Goal: Task Accomplishment & Management: Contribute content

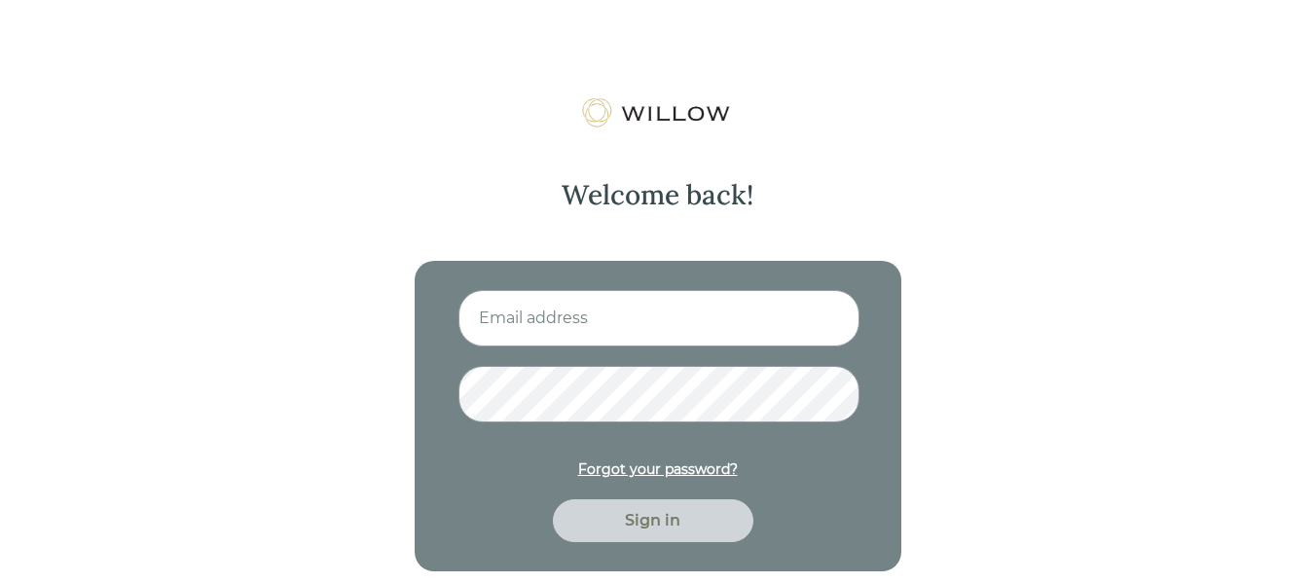
click at [507, 308] on input at bounding box center [658, 318] width 401 height 56
click at [627, 317] on input at bounding box center [658, 318] width 401 height 56
type input "nikeyaknows@gmail.com"
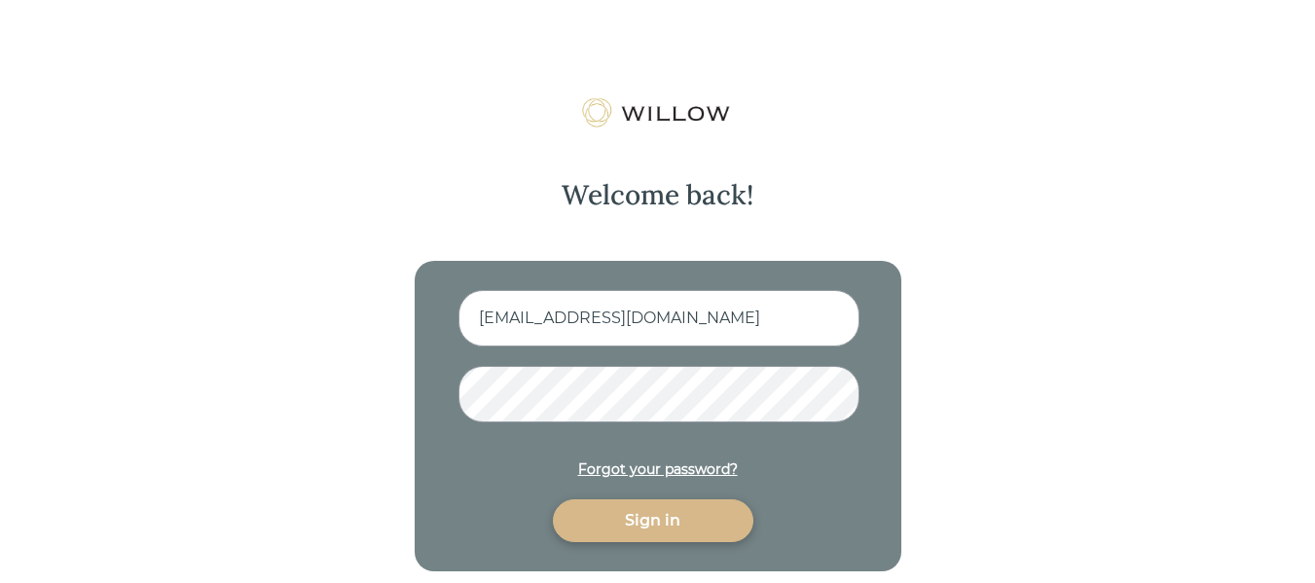
click at [663, 517] on div "Sign in" at bounding box center [653, 520] width 156 height 23
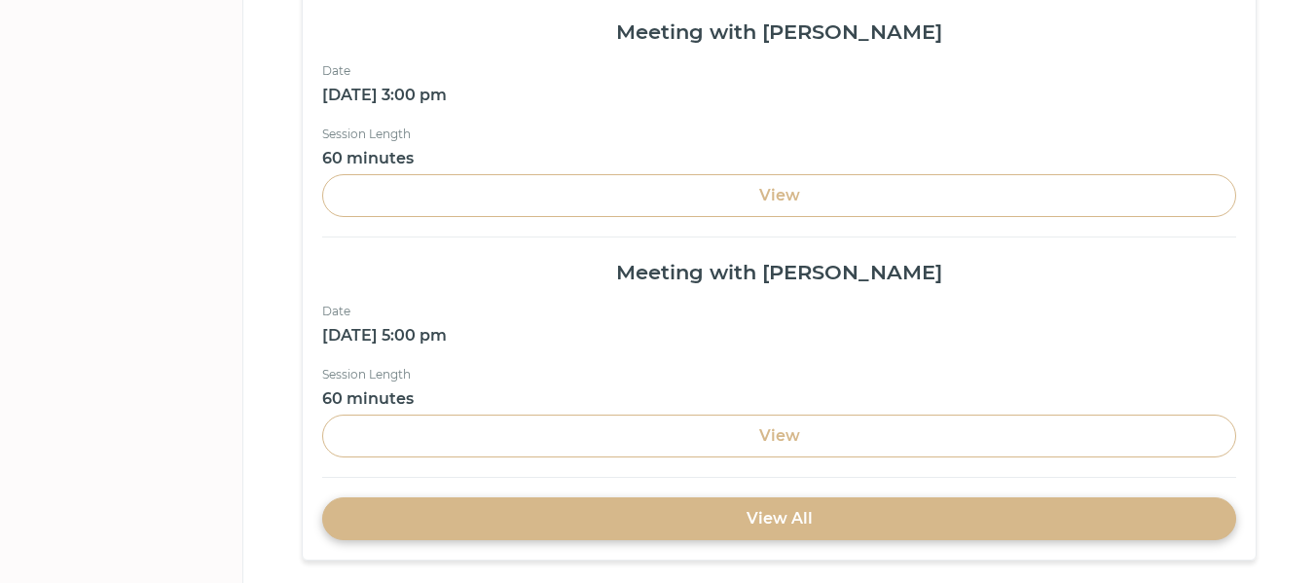
scroll to position [698, 0]
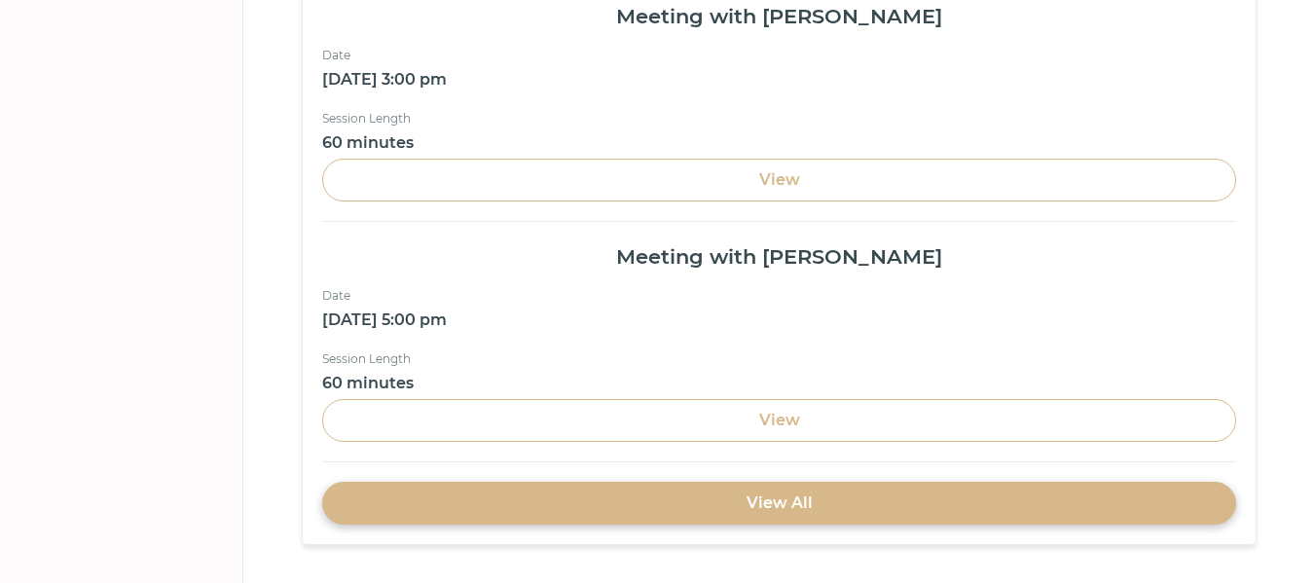
click at [1110, 504] on div "View All" at bounding box center [779, 503] width 914 height 43
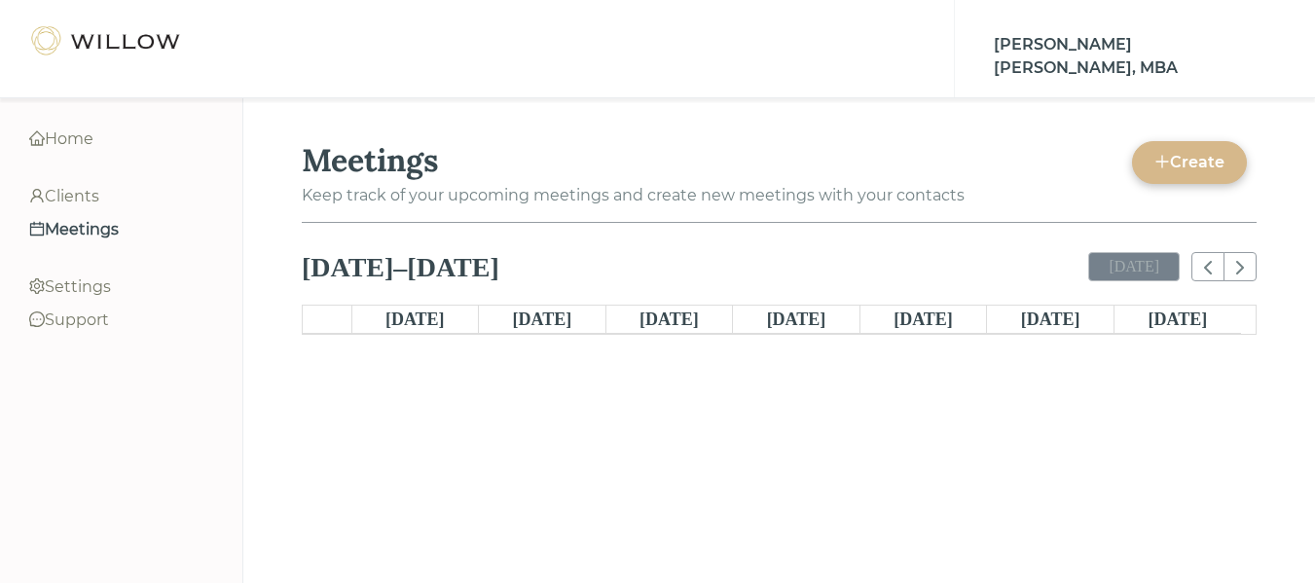
click at [102, 230] on div "Meetings" at bounding box center [121, 229] width 184 height 23
click at [90, 193] on div "Clients" at bounding box center [121, 196] width 184 height 23
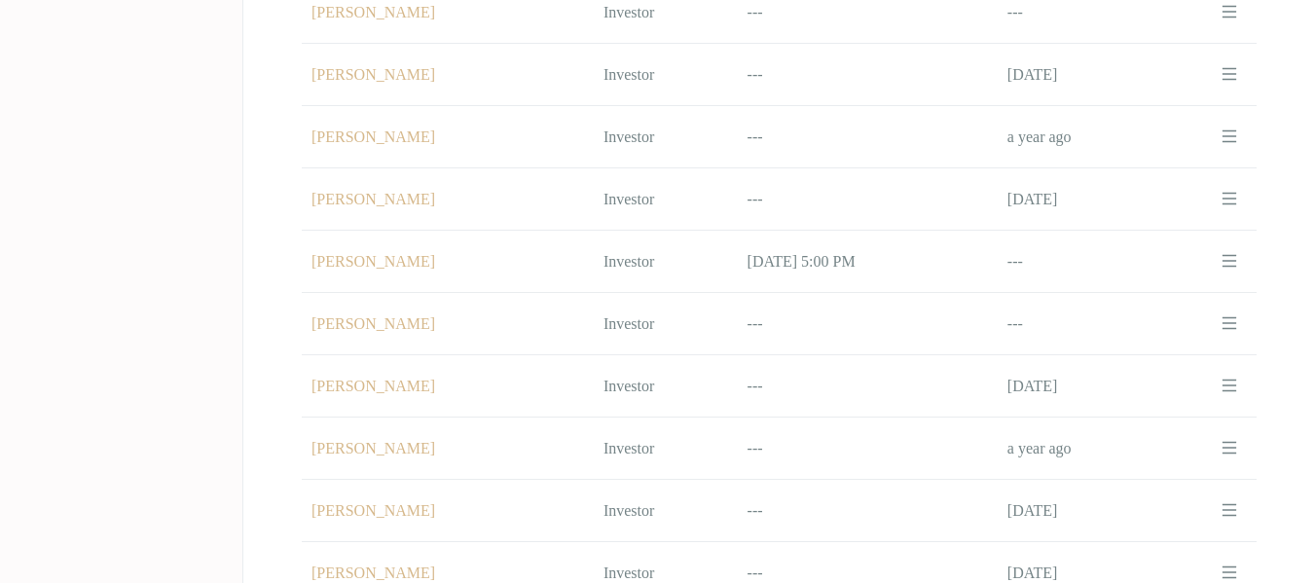
scroll to position [887, 0]
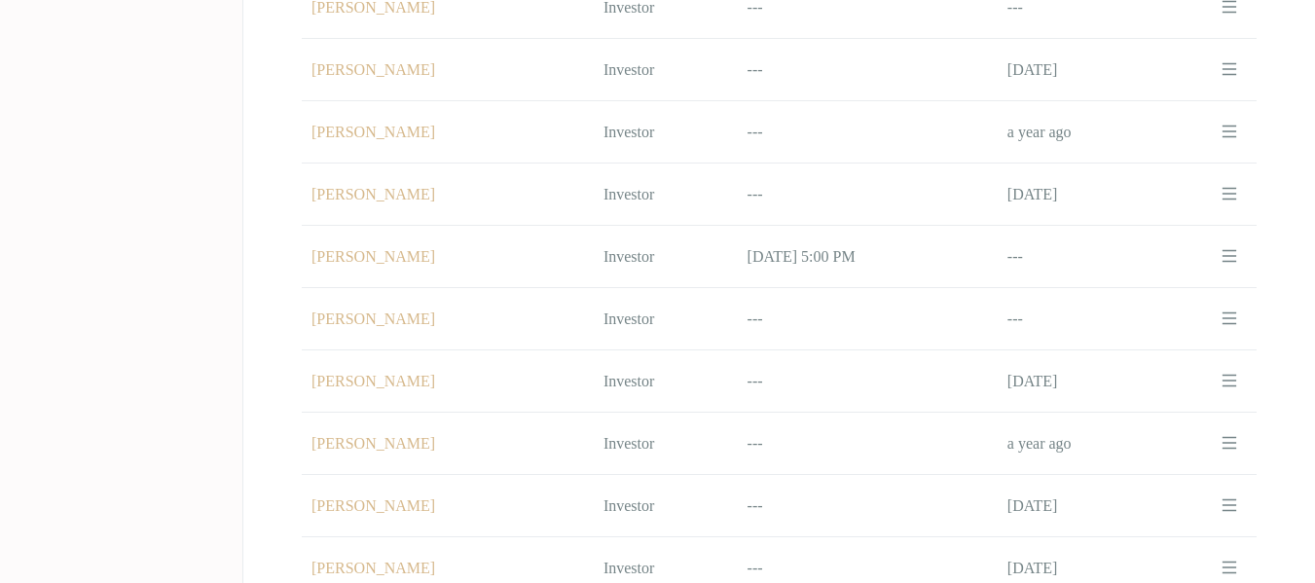
click at [1226, 186] on icon "menu" at bounding box center [1229, 194] width 16 height 16
click at [709, 178] on div at bounding box center [657, 291] width 1315 height 583
click at [381, 182] on td "Name Kate Hickey" at bounding box center [448, 194] width 292 height 62
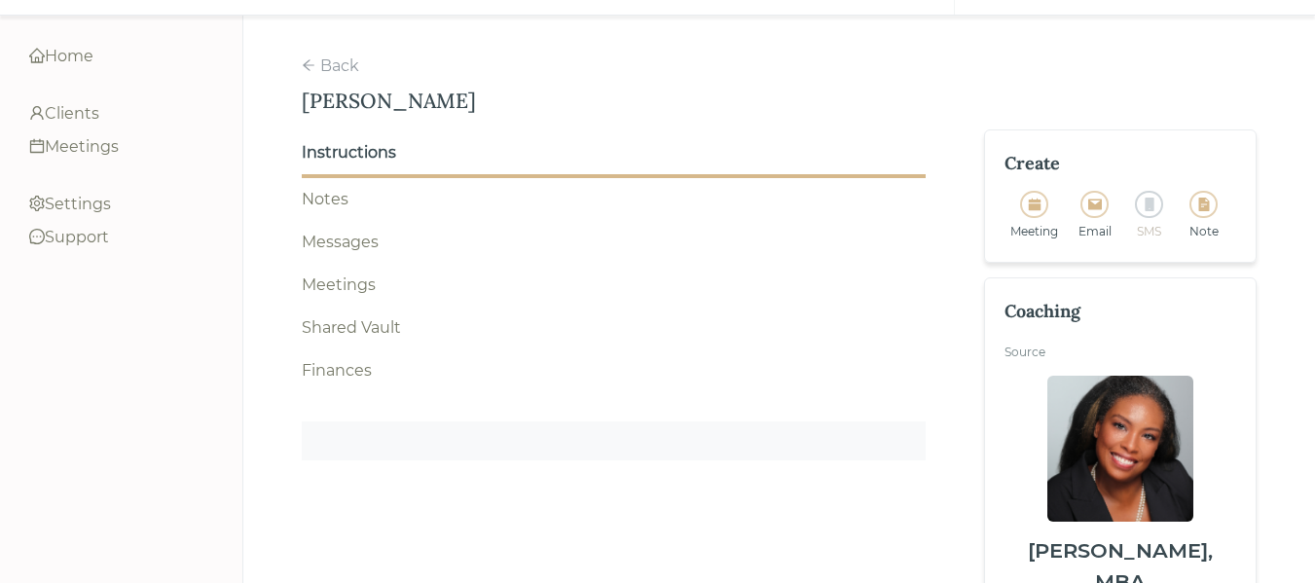
scroll to position [209, 0]
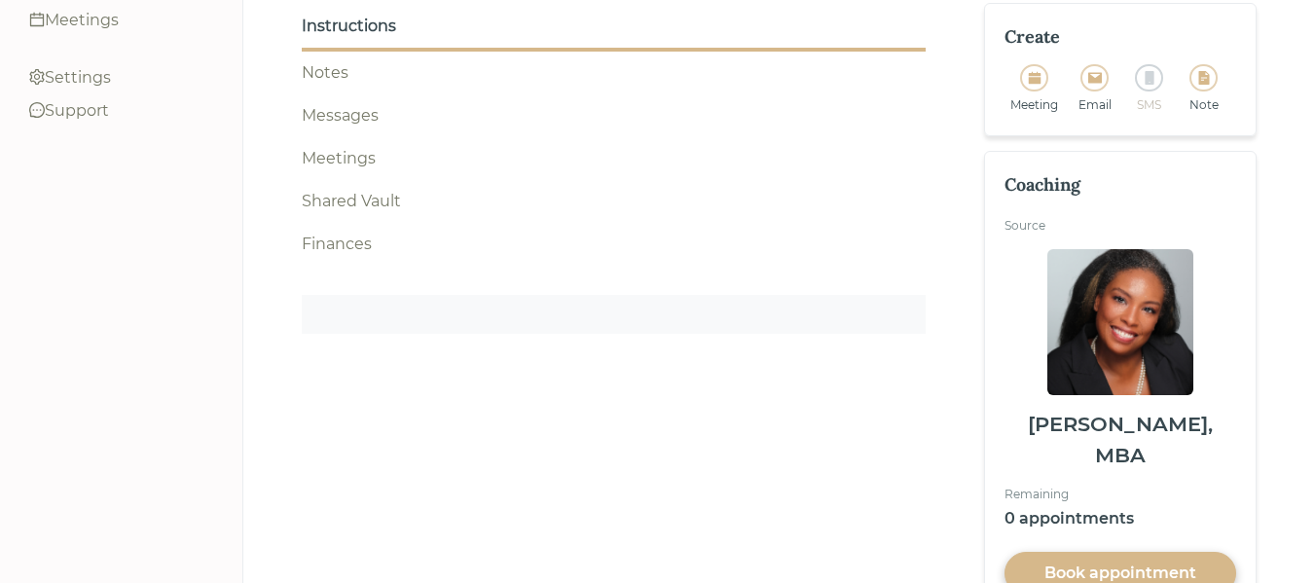
click at [330, 65] on div "Notes" at bounding box center [614, 72] width 624 height 23
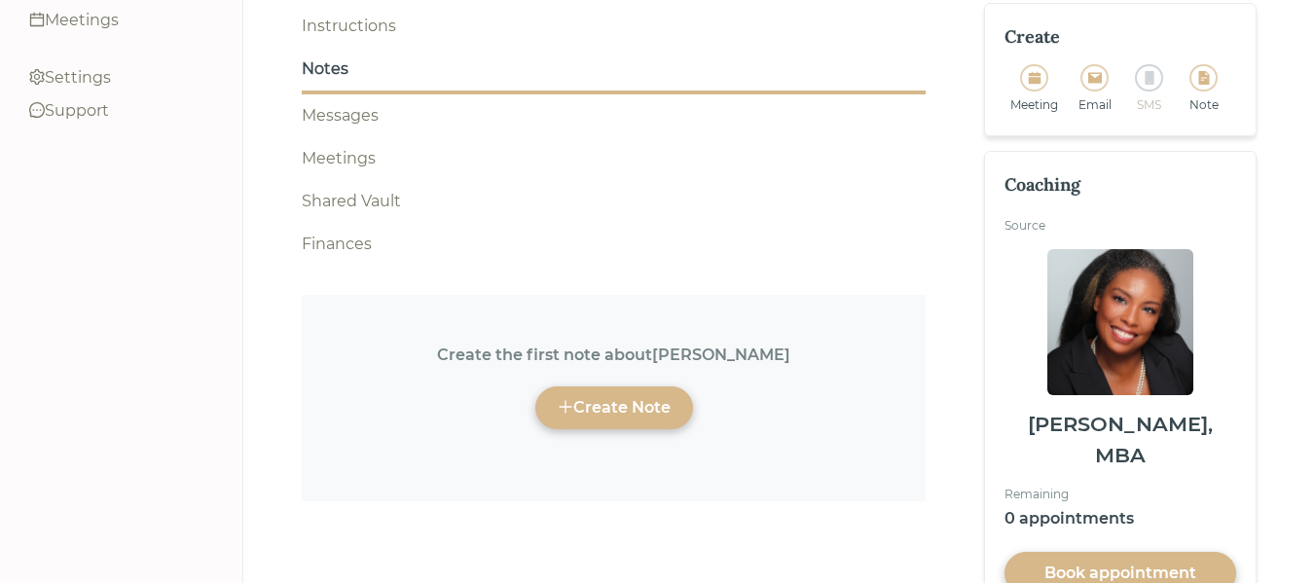
click at [586, 396] on div "Create Note" at bounding box center [614, 407] width 113 height 23
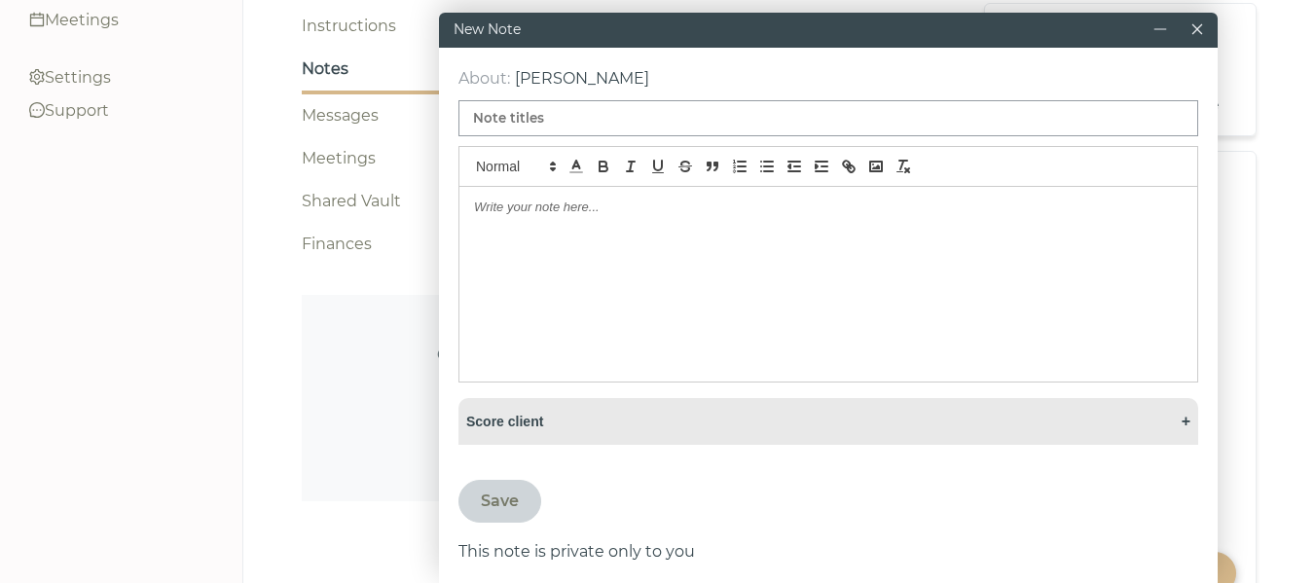
click at [533, 215] on p at bounding box center [828, 208] width 708 height 18
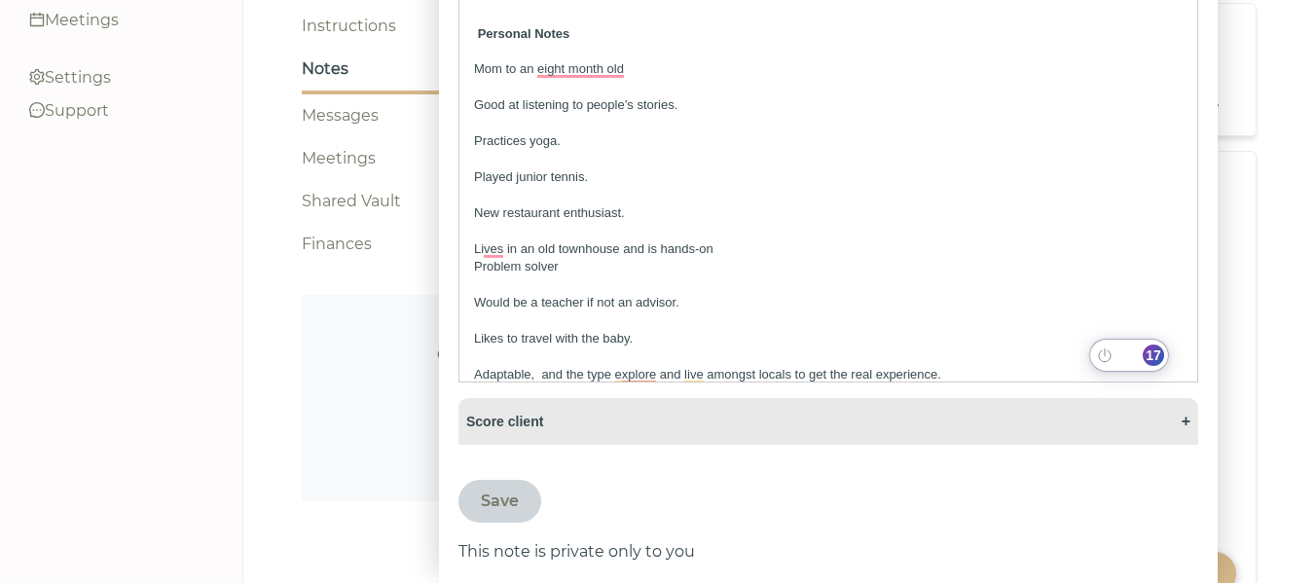
scroll to position [2099, 0]
click at [1158, 352] on div "17" at bounding box center [1153, 355] width 21 height 21
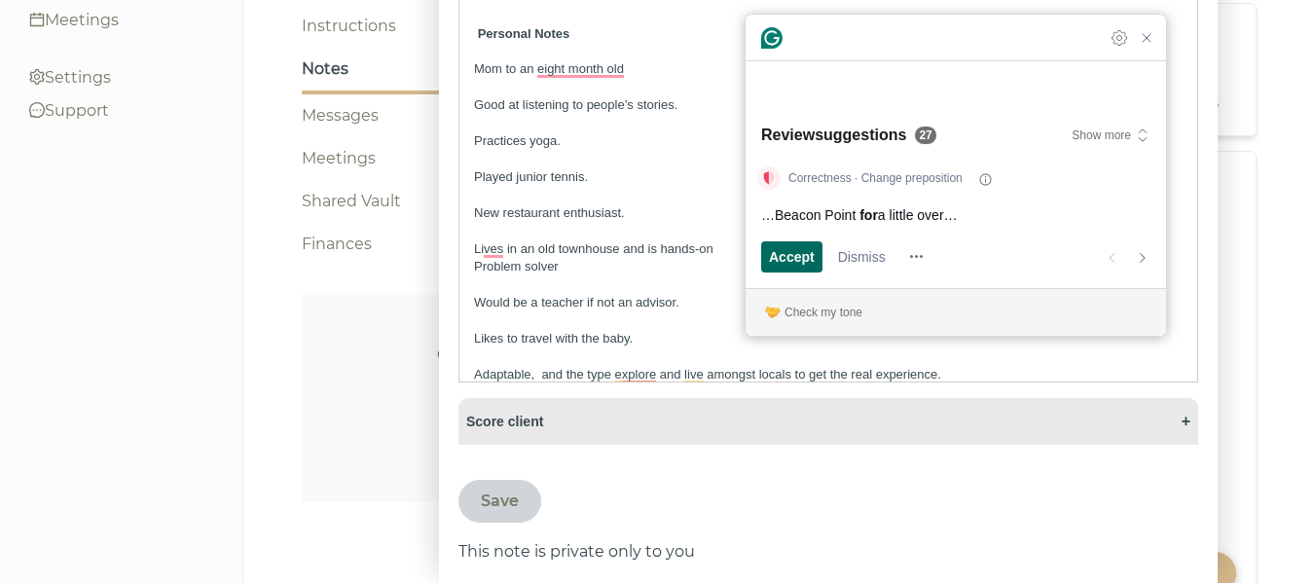
click at [802, 256] on span "Accept" at bounding box center [792, 256] width 46 height 20
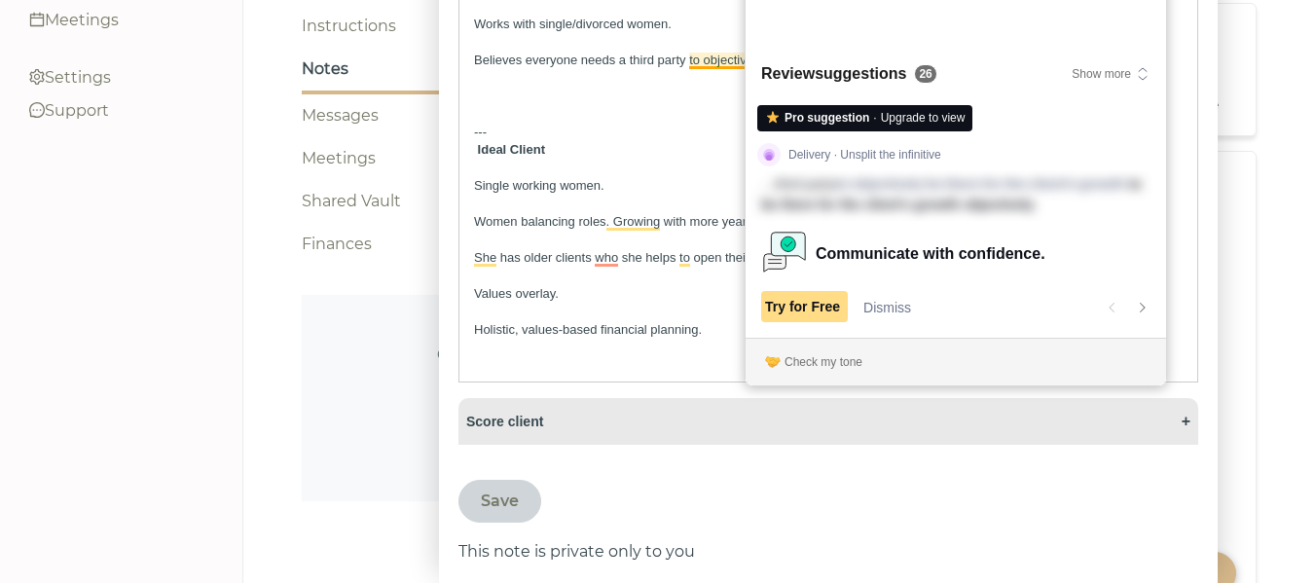
scroll to position [420, 0]
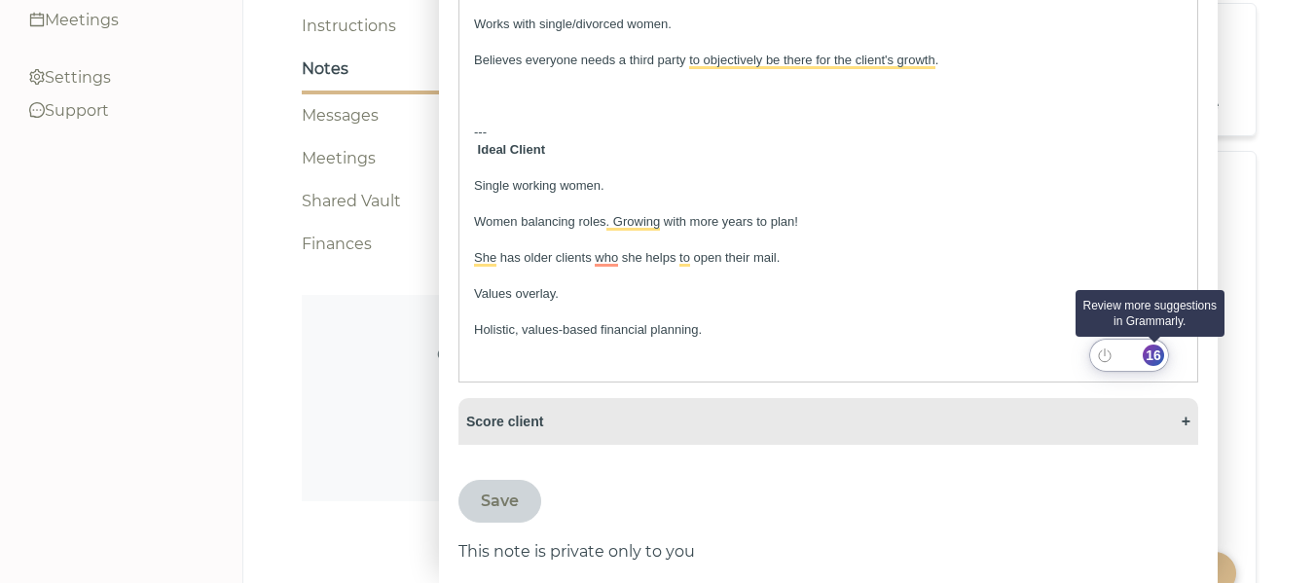
click at [1150, 349] on div "16" at bounding box center [1153, 355] width 21 height 21
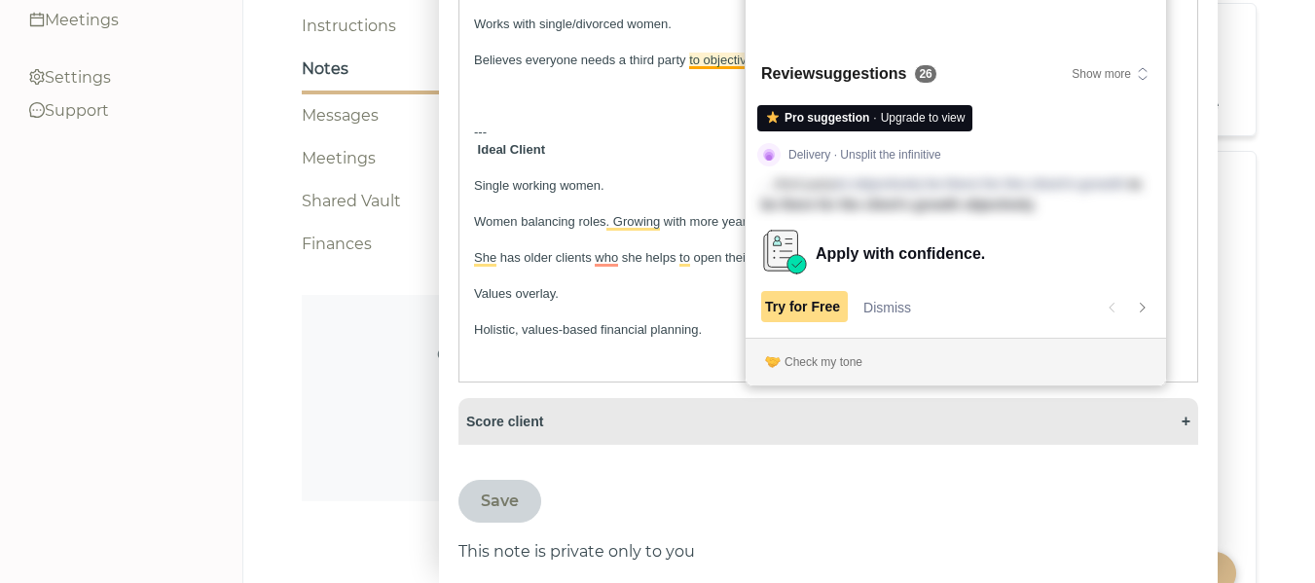
click at [837, 301] on span "Try for Free" at bounding box center [802, 307] width 75 height 16
click at [933, 77] on div "26" at bounding box center [925, 73] width 22 height 19
click at [1139, 72] on icon "button" at bounding box center [1143, 74] width 16 height 16
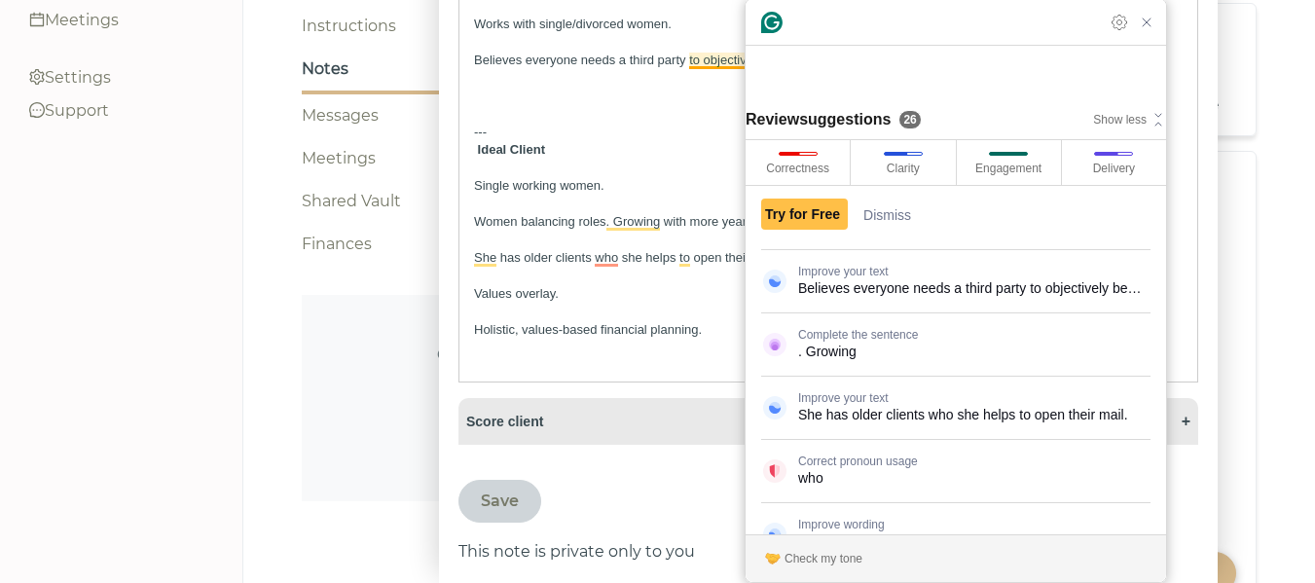
scroll to position [186, 0]
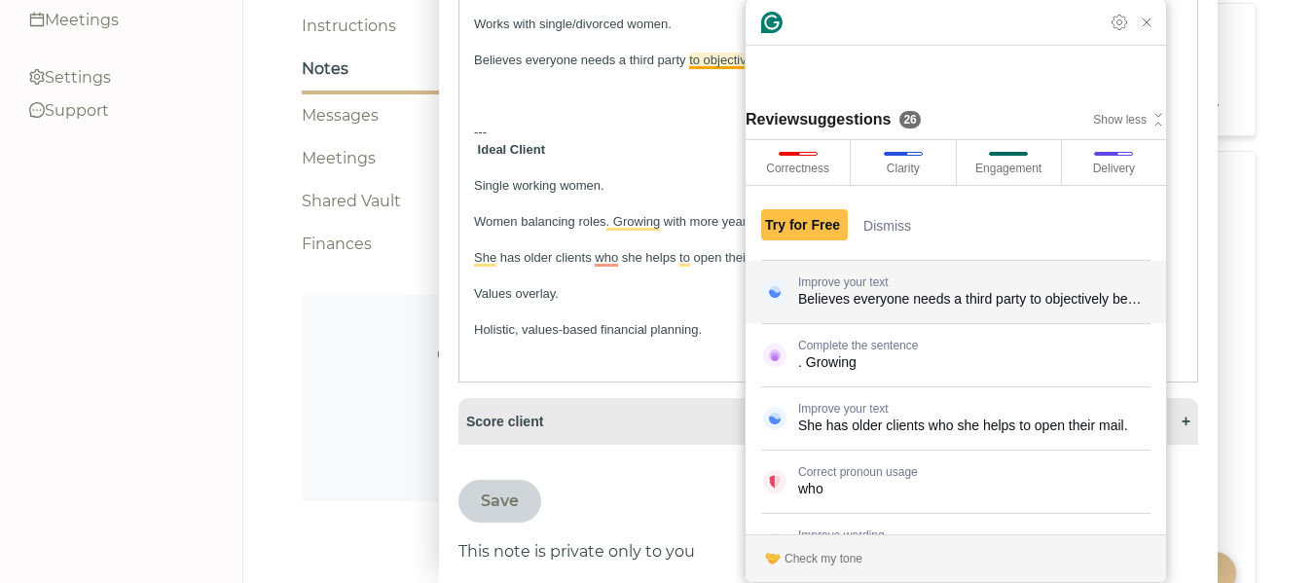
click at [1047, 288] on span "Believes​ everyone needs a third party​ to objectively be there for the client​…" at bounding box center [963, 308] width 330 height 41
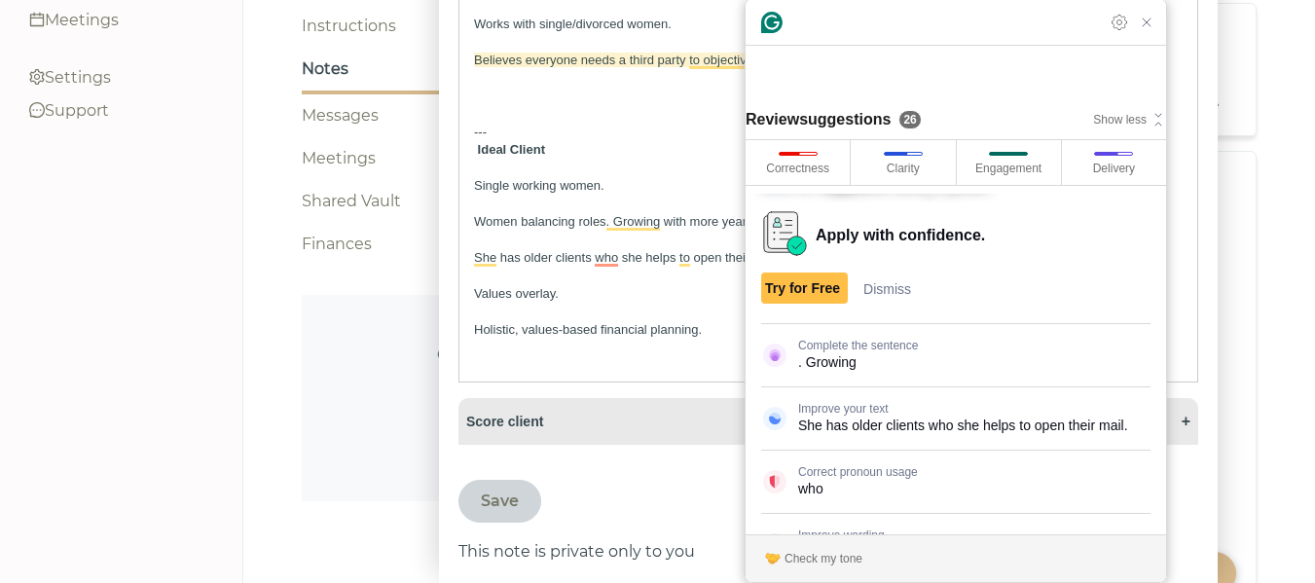
scroll to position [62, 0]
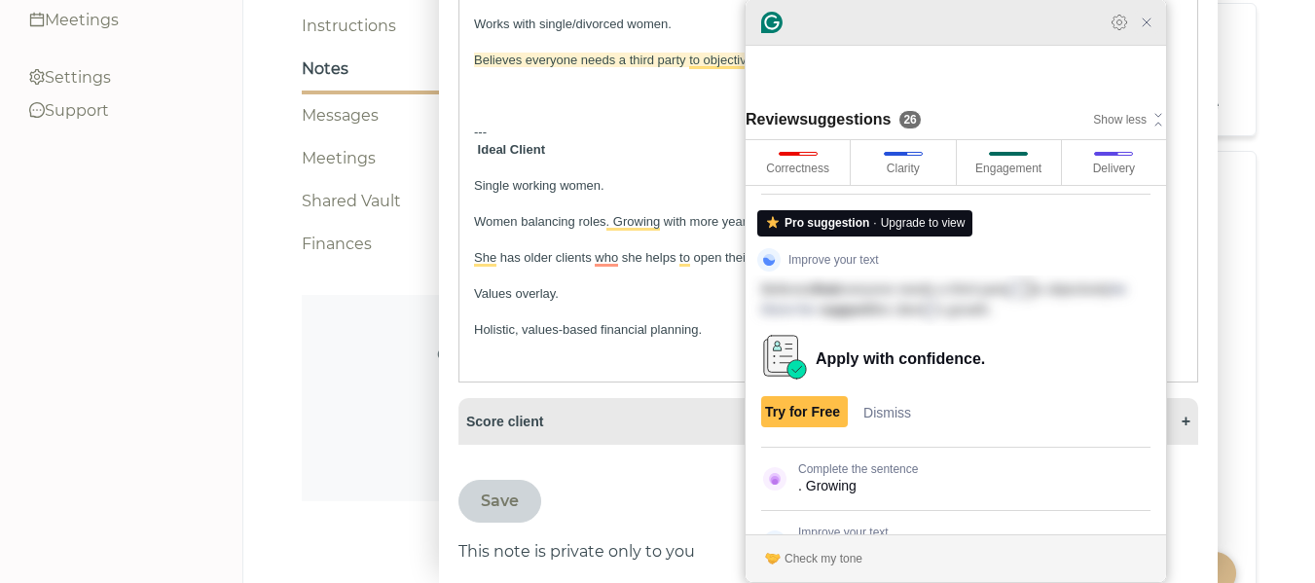
click at [1150, 21] on icon "Close Grammarly Assistant" at bounding box center [1147, 23] width 16 height 16
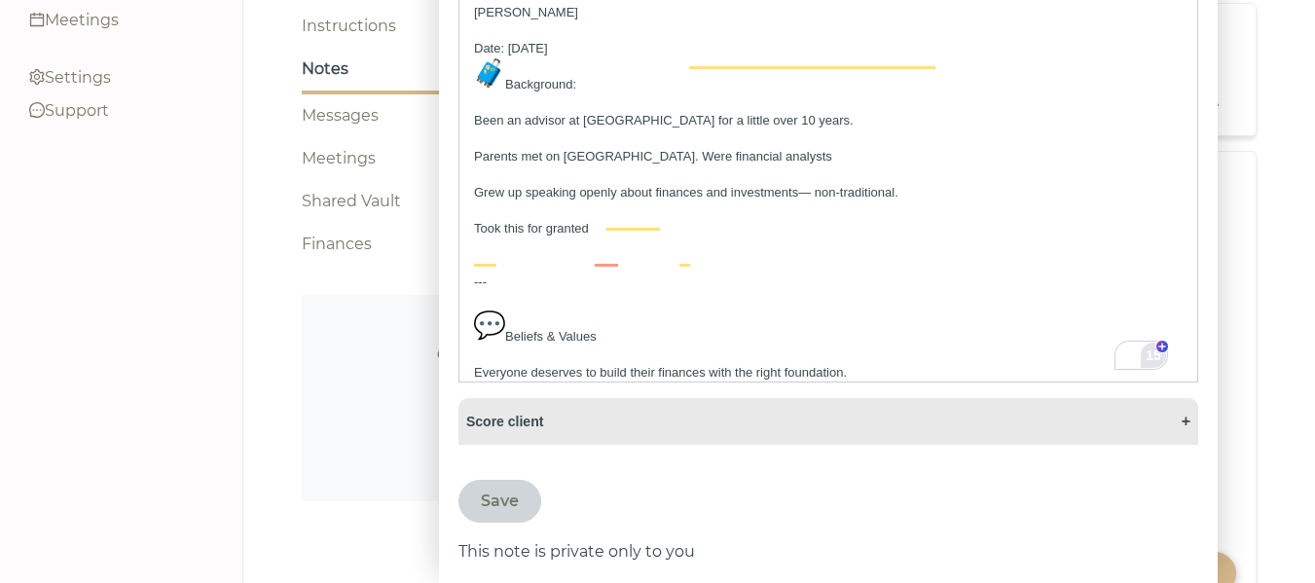
scroll to position [0, 0]
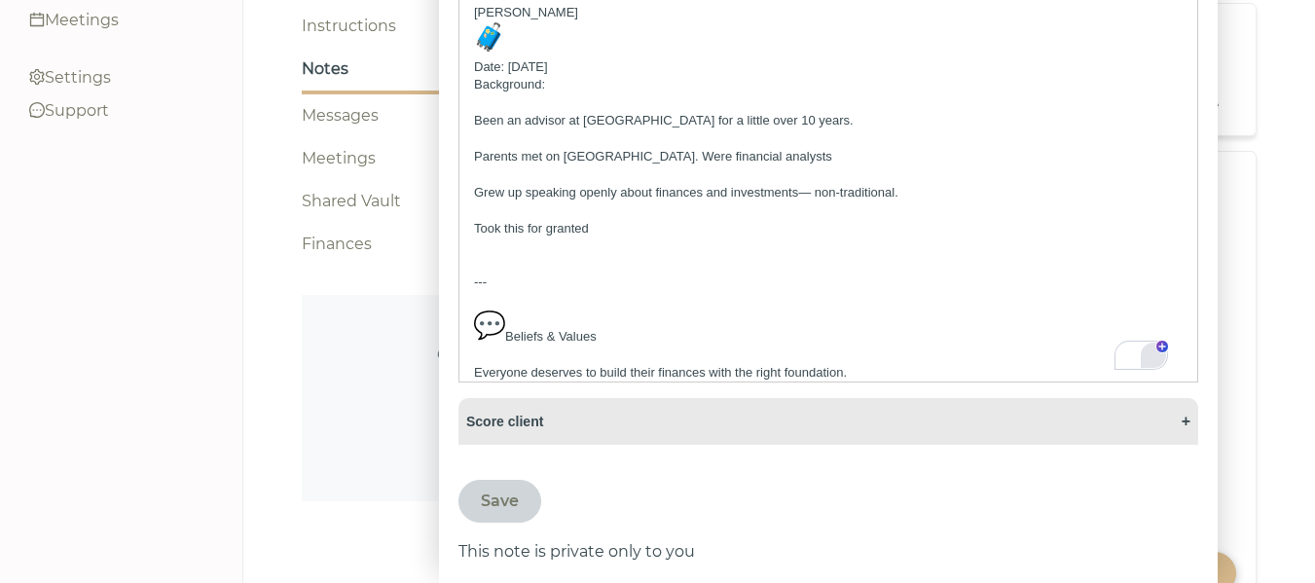
click at [555, 63] on p "Date: 8/28/25" at bounding box center [828, 67] width 708 height 18
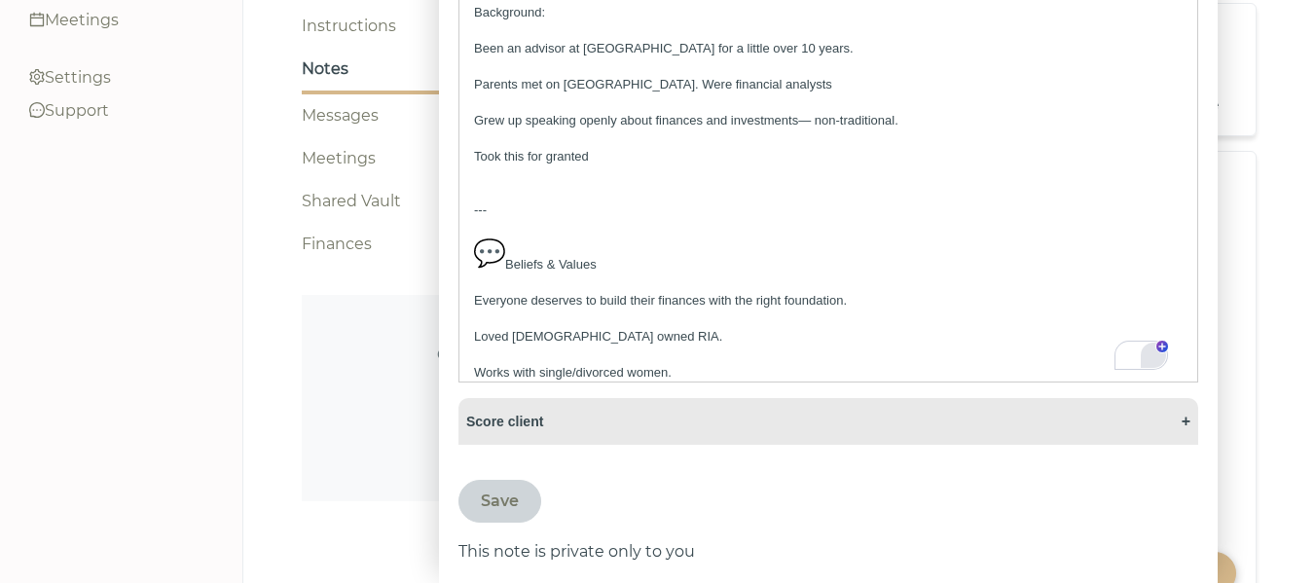
click at [506, 260] on p "Beliefs & Values" at bounding box center [828, 255] width 708 height 36
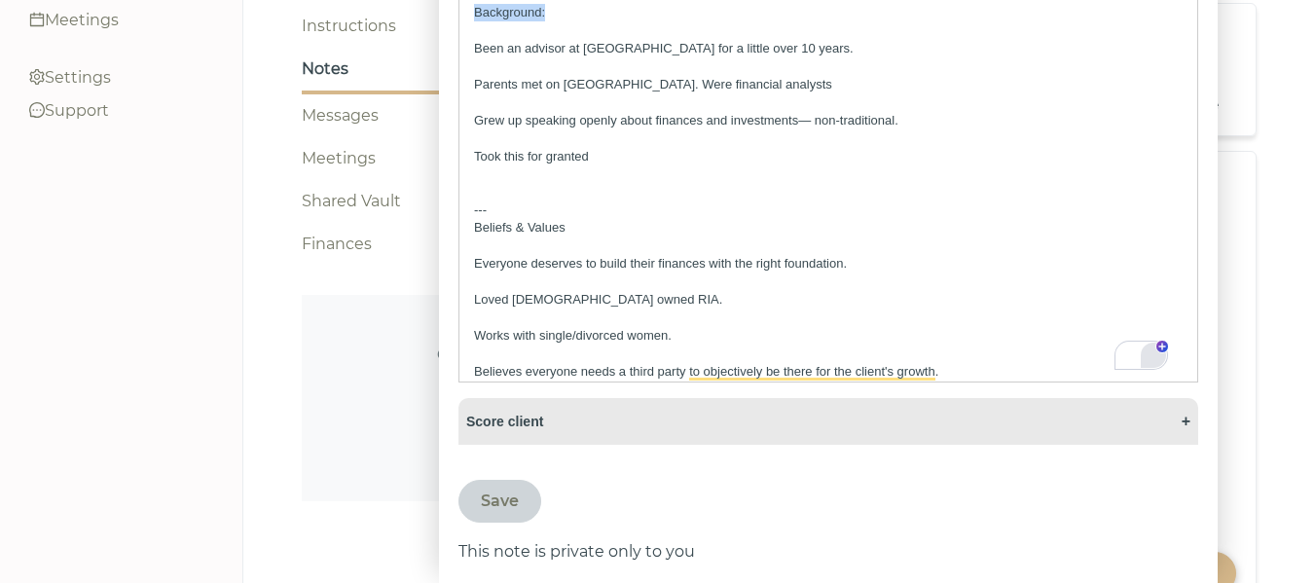
drag, startPoint x: 583, startPoint y: 18, endPoint x: 473, endPoint y: 11, distance: 110.2
click at [473, 10] on div "Background: Been an advisor at Beacon Point ​for a little over 10 years. Parent…" at bounding box center [828, 186] width 738 height 389
drag, startPoint x: 593, startPoint y: 230, endPoint x: 582, endPoint y: 235, distance: 11.8
click at [591, 232] on p "Beliefs & Values" at bounding box center [828, 228] width 708 height 18
click at [474, 231] on p "Beliefs & Values" at bounding box center [828, 228] width 708 height 18
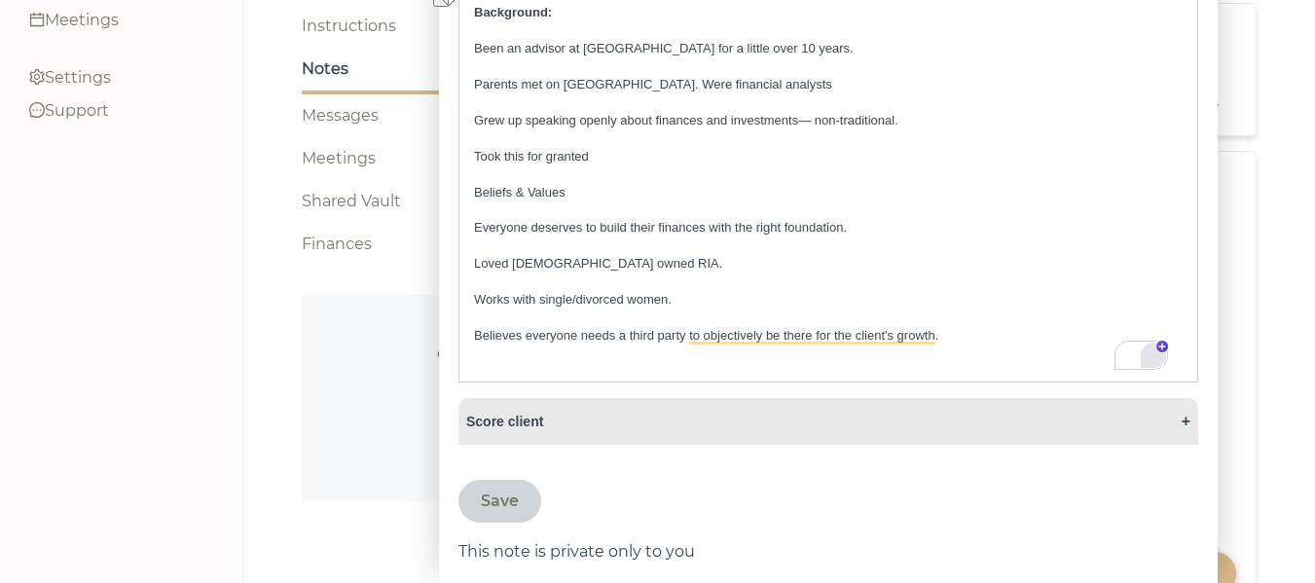
drag, startPoint x: 592, startPoint y: 189, endPoint x: 453, endPoint y: 195, distance: 139.3
click at [453, 195] on div "New Note About: Kate Hickey Background: Been an advisor at Beacon Point ​for a …" at bounding box center [828, 200] width 779 height 765
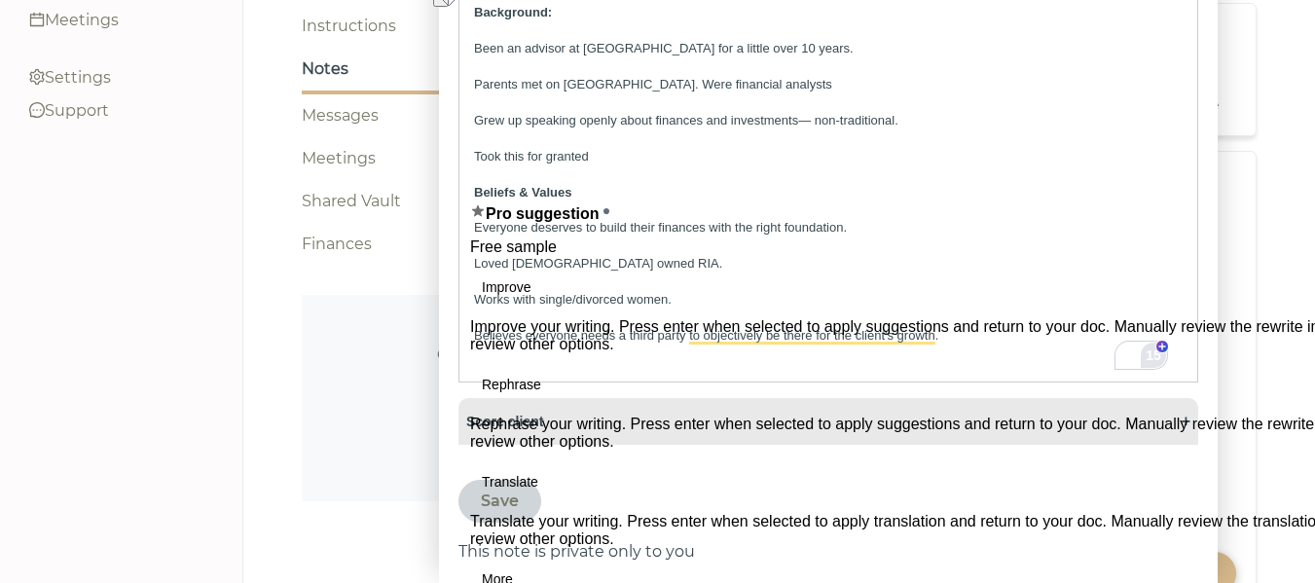
click at [655, 169] on p "To enrich screen reader interactions, please activate Accessibility in Grammarl…" at bounding box center [828, 174] width 708 height 18
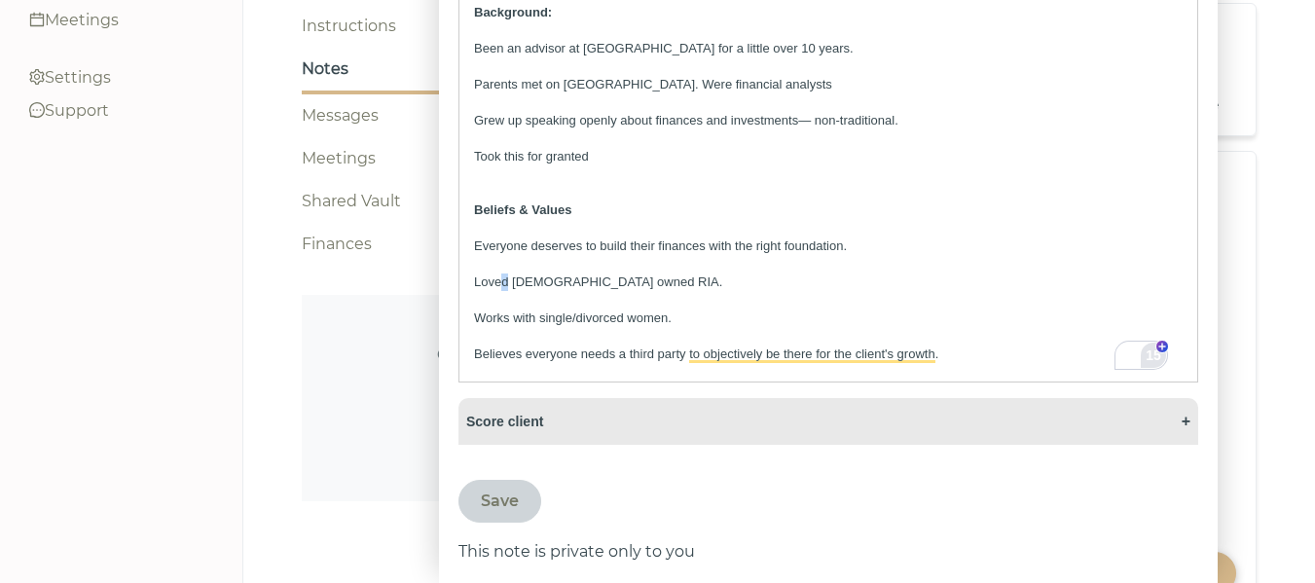
click at [502, 284] on p "Loved Female ​o​wned RIA." at bounding box center [828, 282] width 708 height 18
click at [510, 287] on p "Loves Female ​o​wned RIA." at bounding box center [828, 282] width 708 height 18
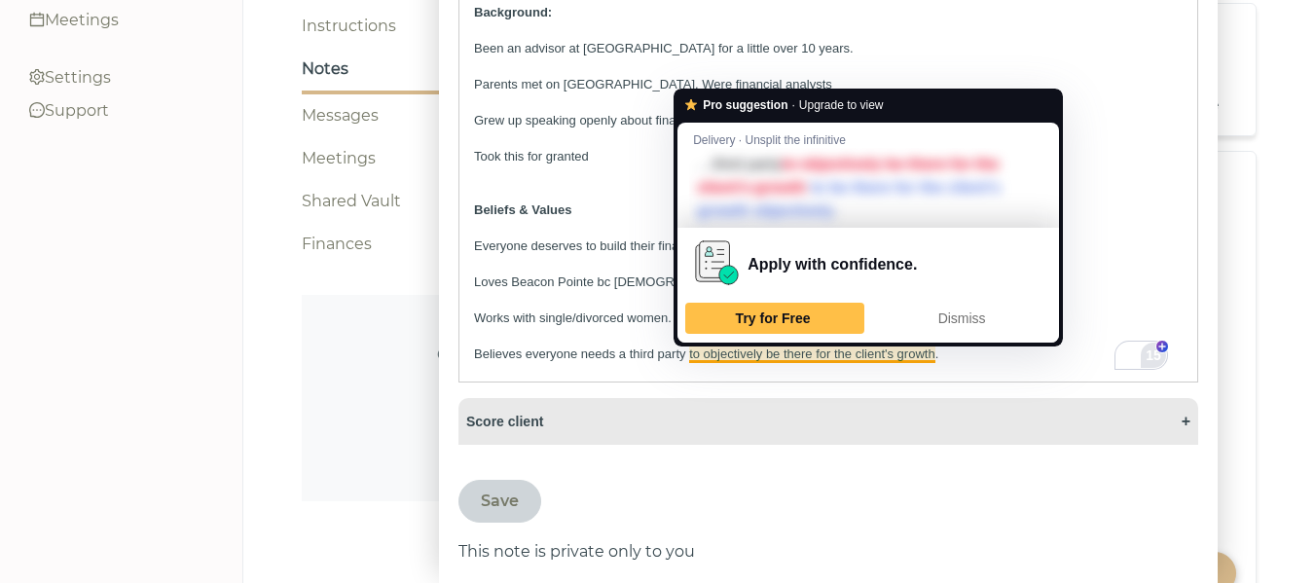
click at [787, 357] on p "Believes​ everyone needs a third party​ to objectively be there for the client​…" at bounding box center [828, 354] width 708 height 18
click at [822, 312] on div "Try for Free" at bounding box center [774, 318] width 171 height 31
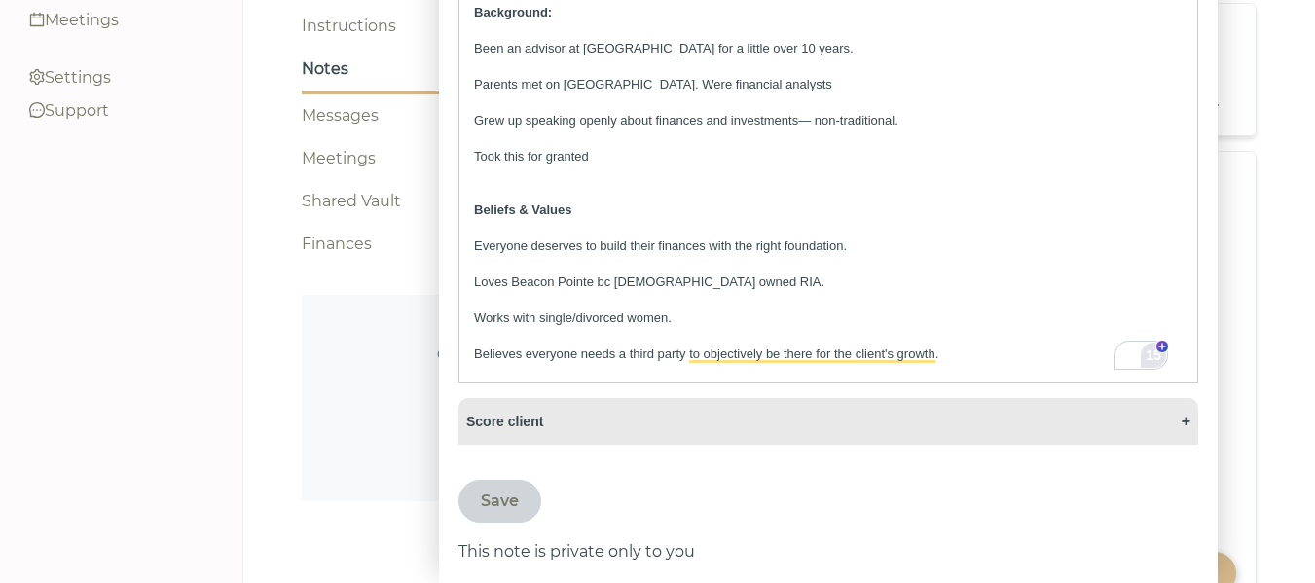
click at [591, 345] on p "Believes​ everyone needs a third party​ to objectively be there for the client​…" at bounding box center [828, 354] width 708 height 18
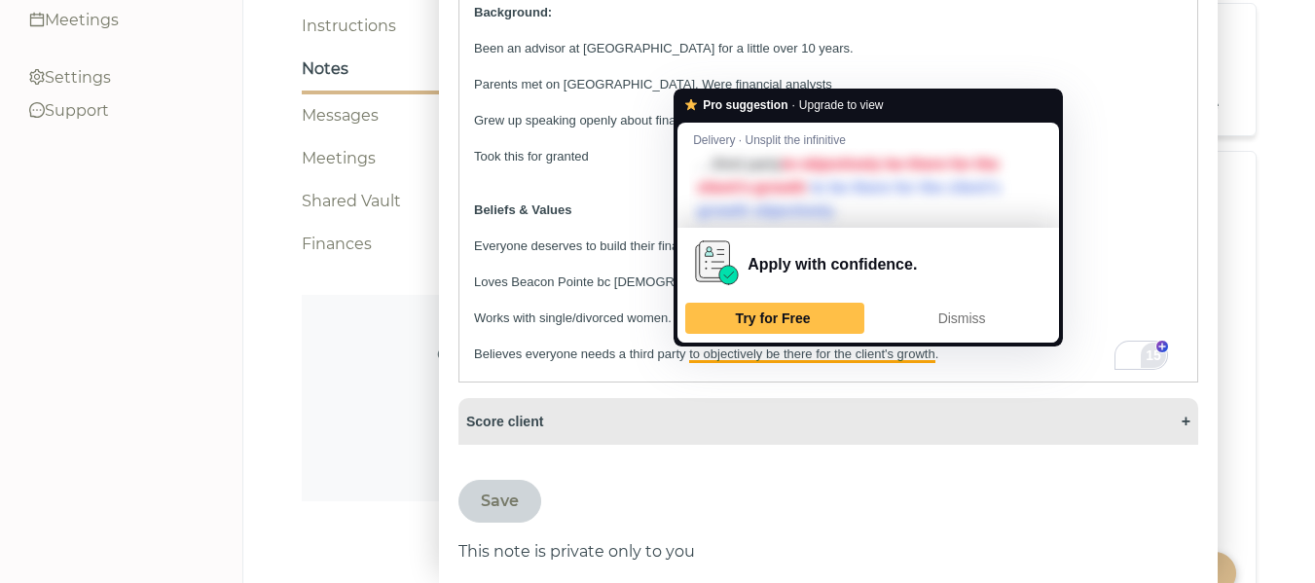
click at [894, 357] on p "Believes​ everyone needs a third party​ to objectively be there for the client​…" at bounding box center [828, 354] width 708 height 18
drag, startPoint x: 894, startPoint y: 357, endPoint x: 815, endPoint y: 360, distance: 79.9
click at [815, 360] on p "Believes​ everyone needs a third party​ to objectively be there for the client​…" at bounding box center [828, 354] width 708 height 18
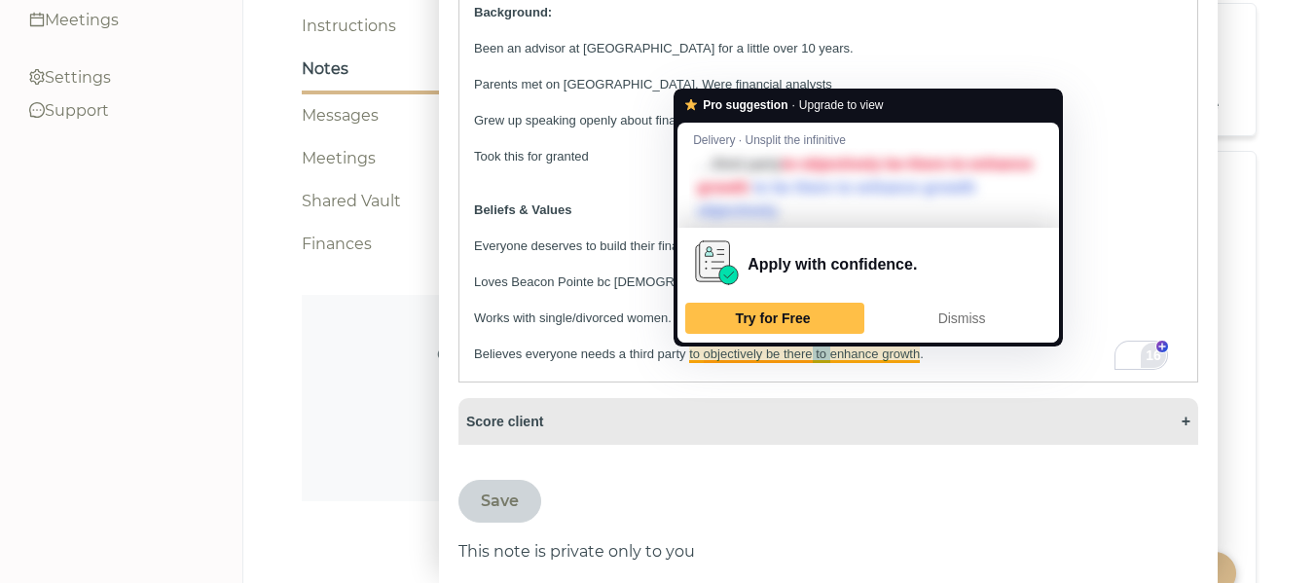
drag, startPoint x: 829, startPoint y: 354, endPoint x: 814, endPoint y: 356, distance: 15.7
click at [814, 356] on p "Believes​ everyone needs a third party​ to objectively be there to enhance grow…" at bounding box center [828, 354] width 708 height 18
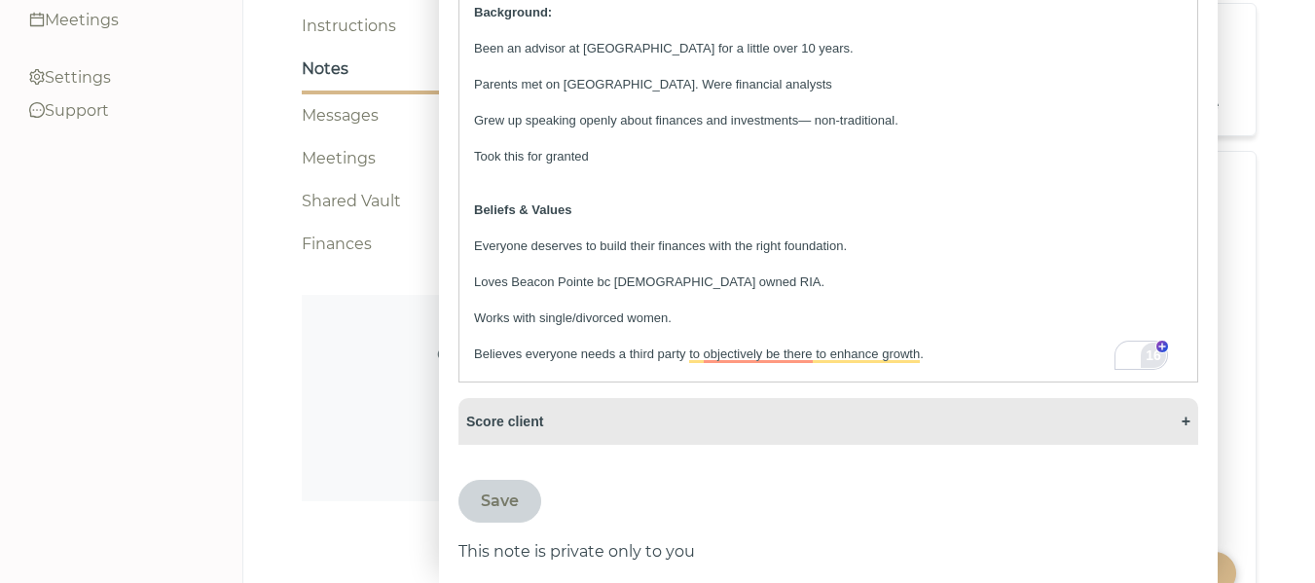
click at [623, 356] on p "Believes​ everyone needs a third party​ to objectively be there to enhance grow…" at bounding box center [828, 354] width 708 height 18
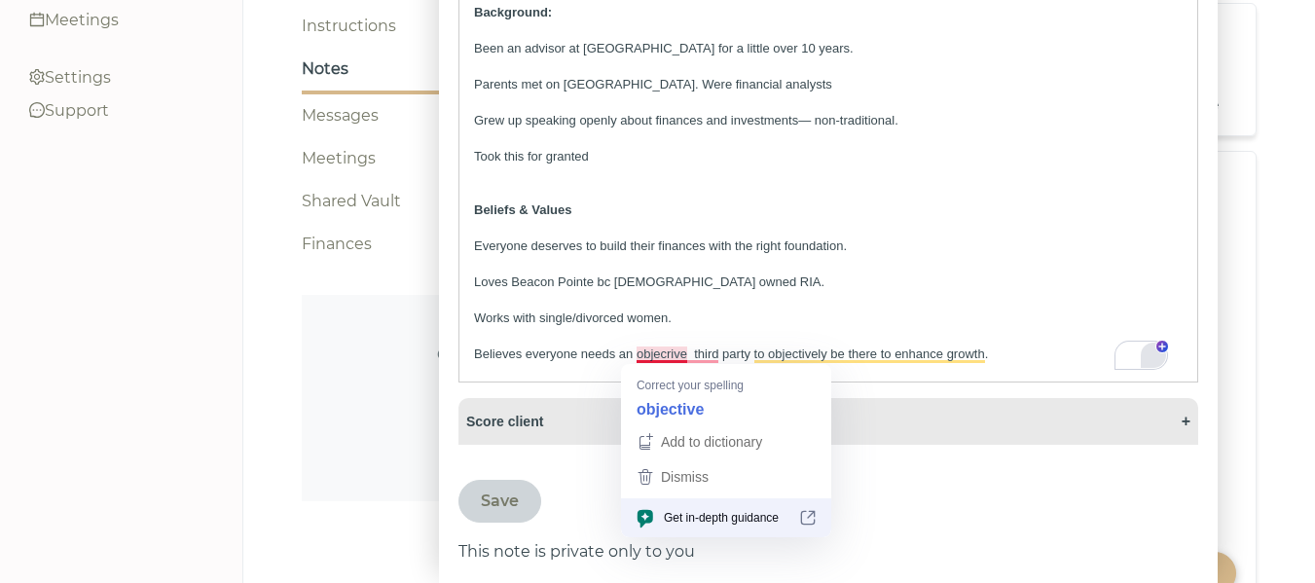
click at [671, 360] on p "Believes​ everyone needs an objecrive third party​ to objectively be there to e…" at bounding box center [828, 354] width 708 height 18
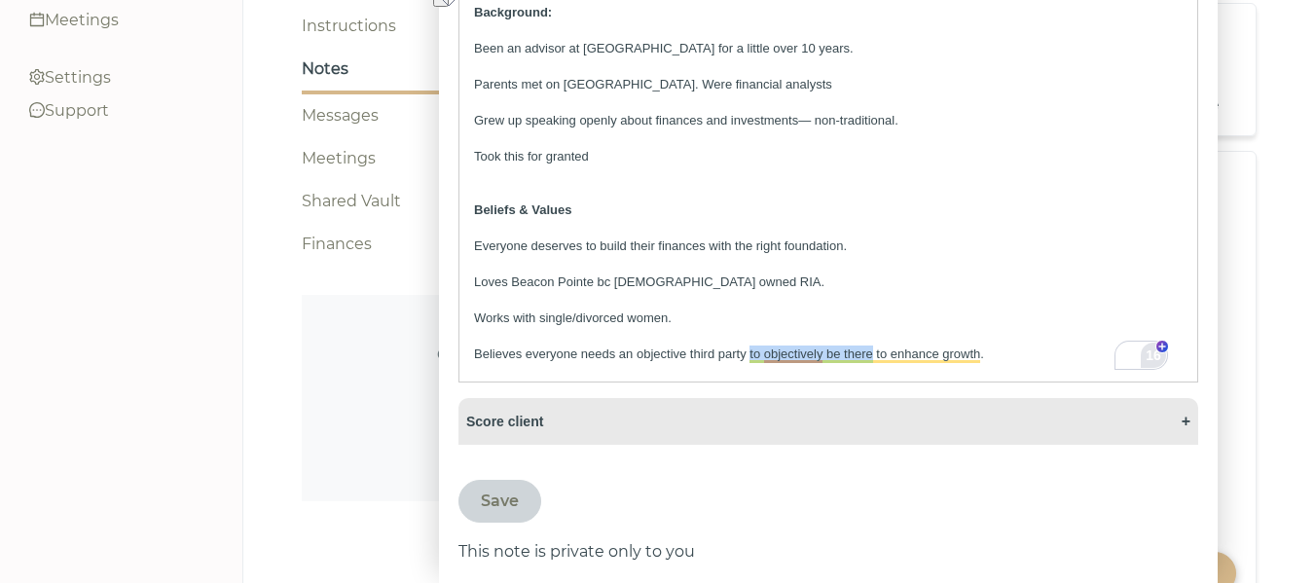
drag, startPoint x: 874, startPoint y: 359, endPoint x: 748, endPoint y: 357, distance: 125.6
click at [748, 357] on p "Believes​ everyone needs an objective third party​ to objectively be there to e…" at bounding box center [828, 354] width 708 height 18
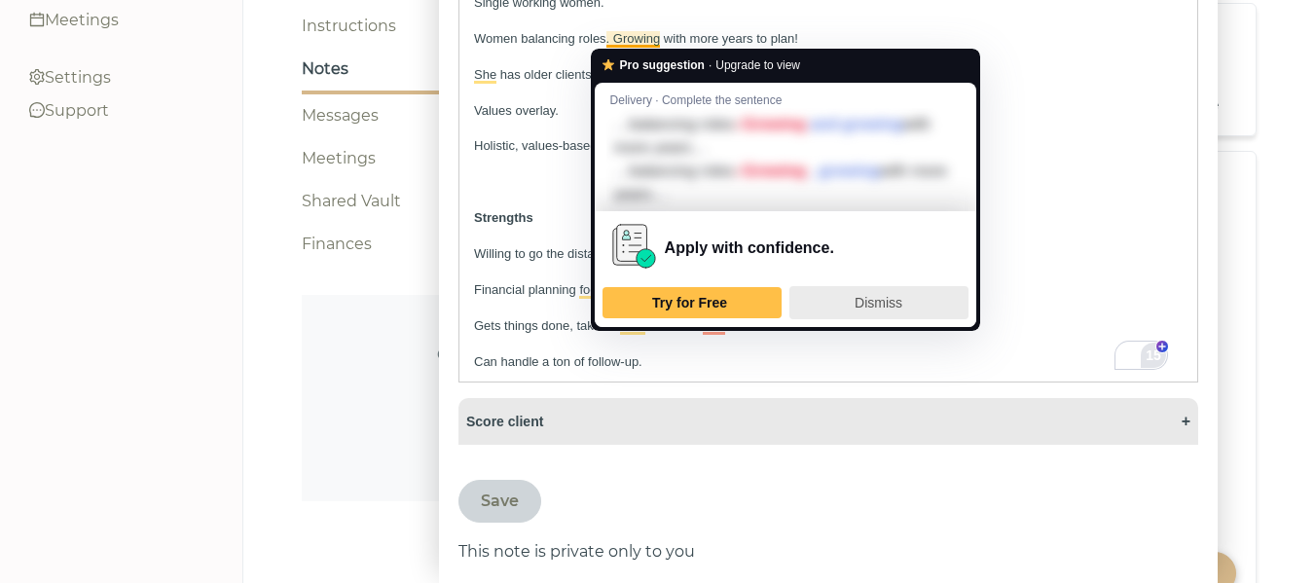
click at [902, 300] on span "Dismiss" at bounding box center [878, 303] width 48 height 16
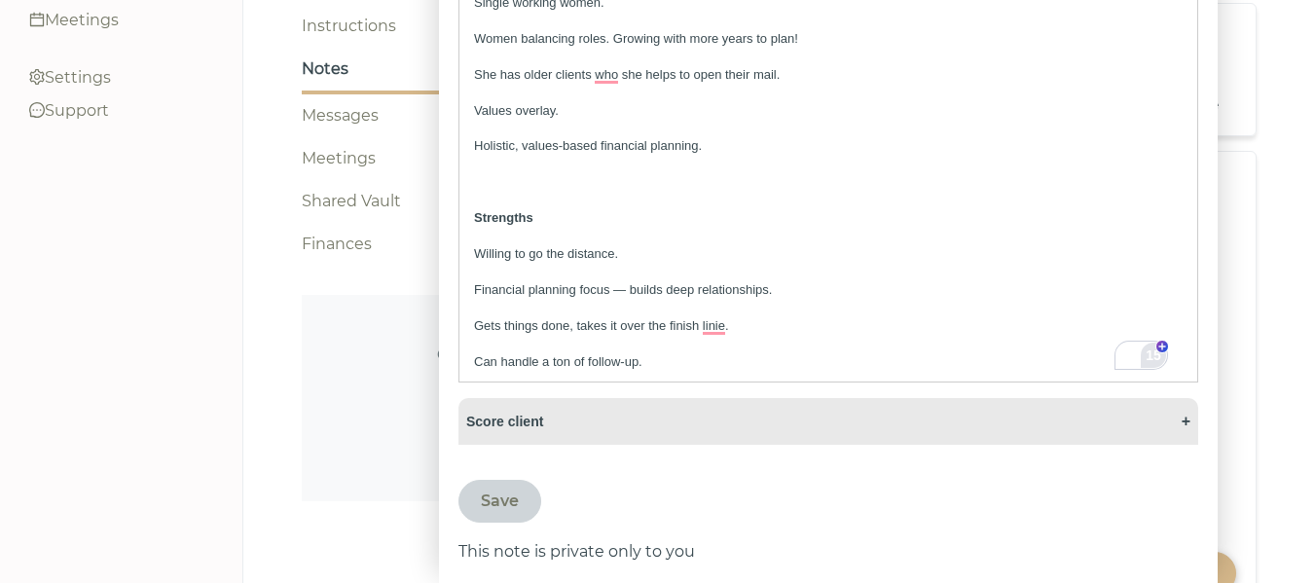
click at [660, 40] on p "Women balancing roles.​ Growing with more years to plan!" at bounding box center [828, 39] width 708 height 18
click at [617, 80] on p "​S​he has older clients who she helps t​o open their mail." at bounding box center [828, 75] width 708 height 18
click at [714, 330] on p "Gets things done, takes it ​o​ver the finish linie." at bounding box center [828, 326] width 708 height 18
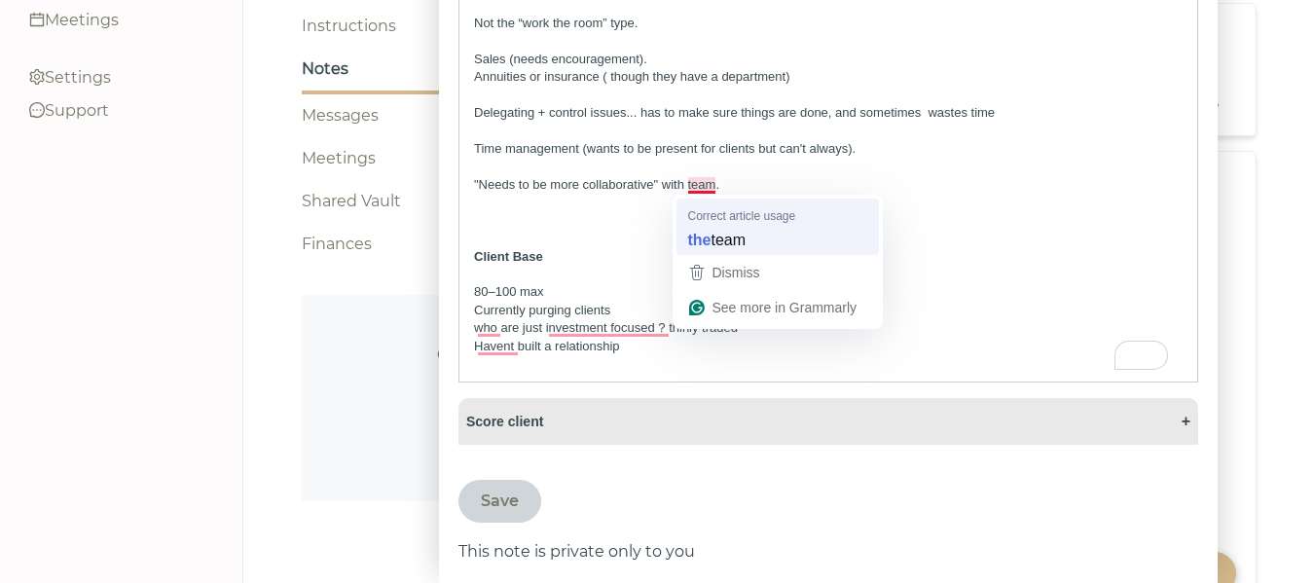
scroll to position [1085, 0]
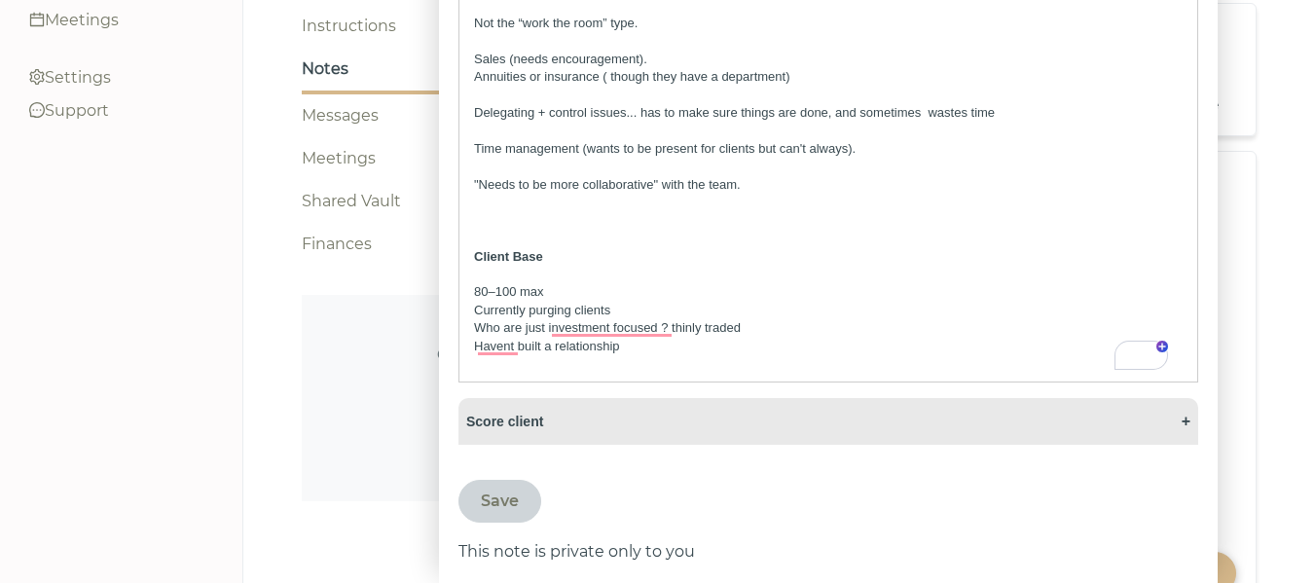
click at [480, 329] on p "Who are just investment focused ? thinly traded" at bounding box center [828, 328] width 708 height 18
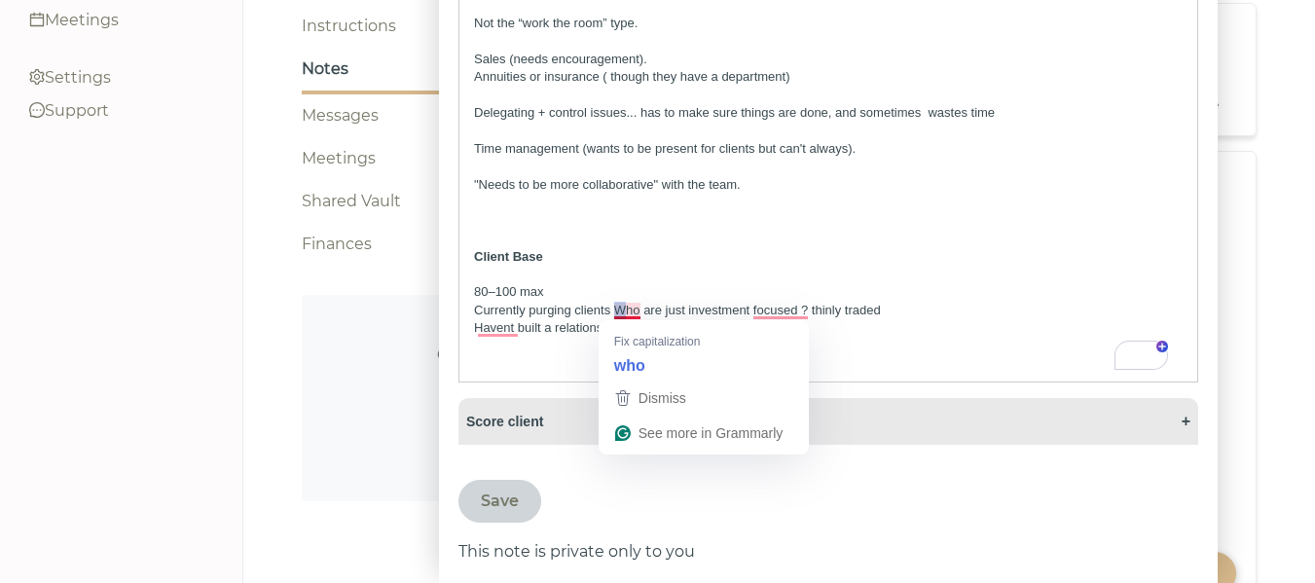
click at [616, 315] on p "Currently purging clients​ Who are just investment focused ? thinly traded" at bounding box center [828, 311] width 708 height 18
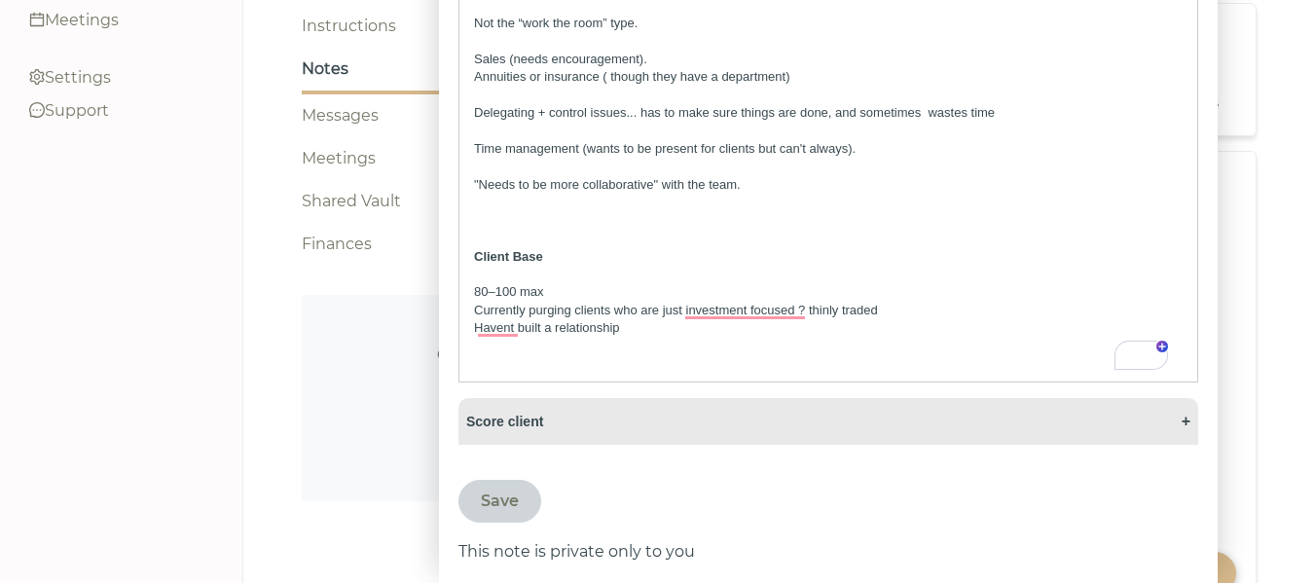
click at [640, 304] on p "Currently purging clients​ who are just investment focused ? thinly traded" at bounding box center [828, 311] width 708 height 18
click at [513, 330] on p "are just investment focused ? thinly traded" at bounding box center [828, 328] width 708 height 18
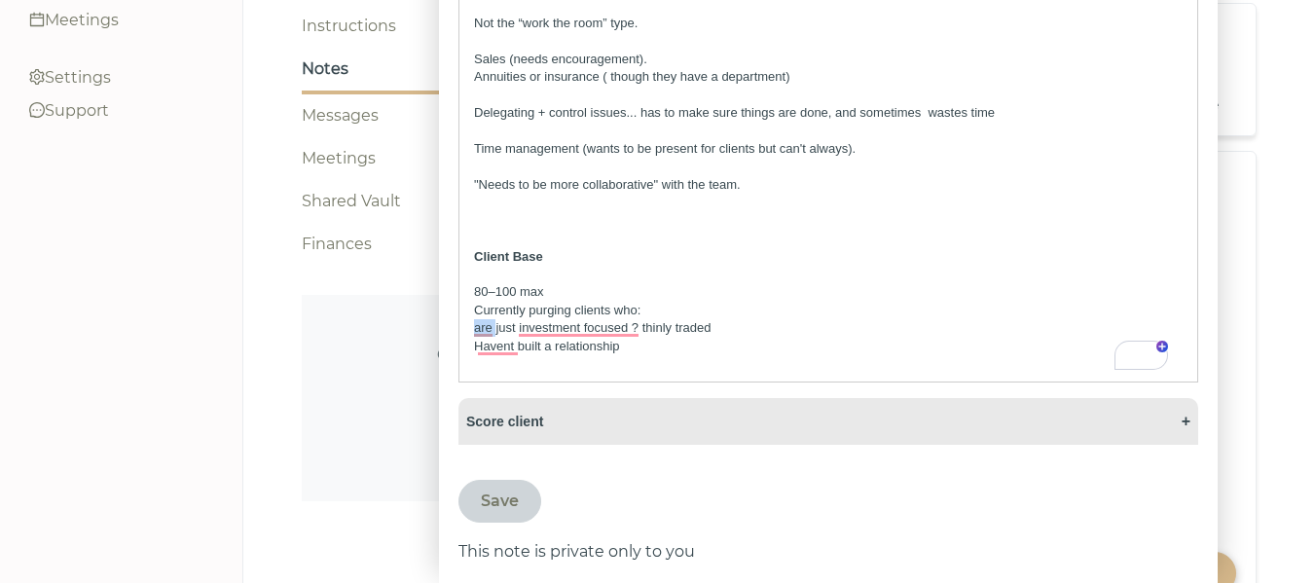
drag, startPoint x: 494, startPoint y: 332, endPoint x: 467, endPoint y: 331, distance: 27.3
click at [467, 331] on div "Background: Been an advisor at [GEOGRAPHIC_DATA] ​for a little over 10 years. P…" at bounding box center [828, 186] width 738 height 389
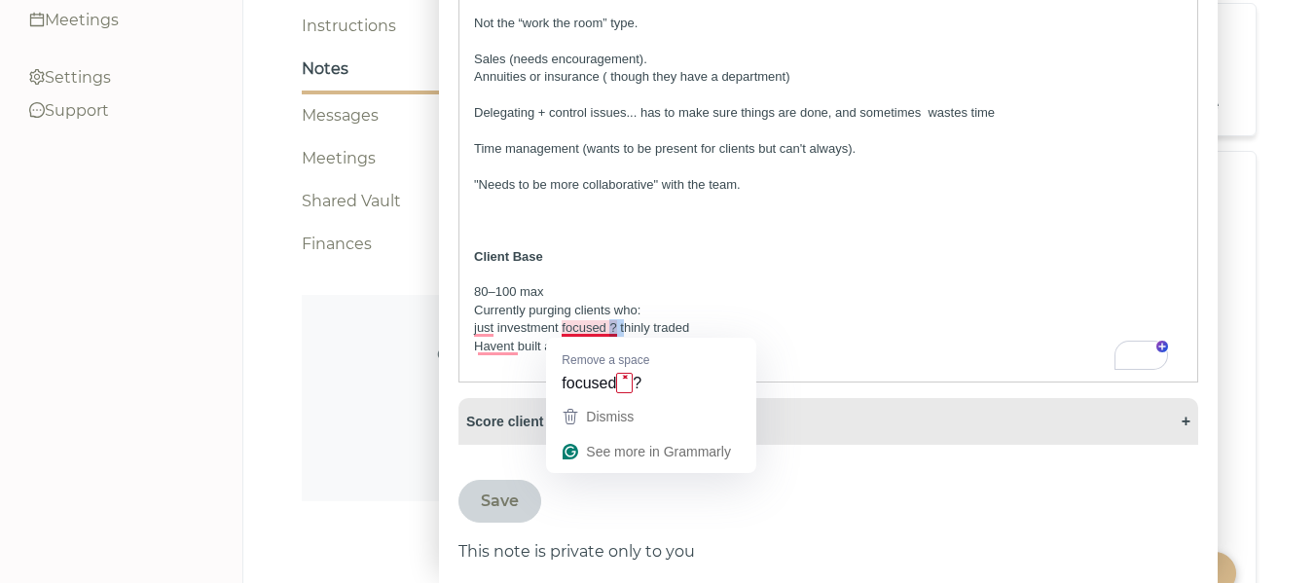
drag, startPoint x: 623, startPoint y: 332, endPoint x: 609, endPoint y: 332, distance: 13.6
click at [609, 332] on p "just investment focused ? thinly traded" at bounding box center [828, 328] width 708 height 18
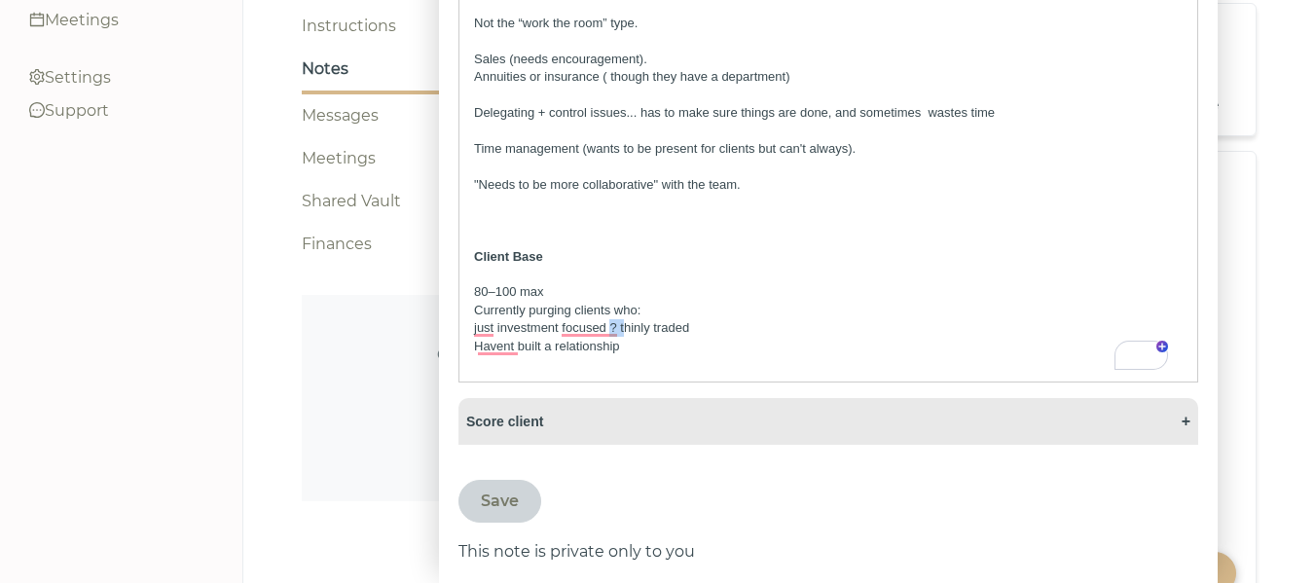
click at [620, 328] on p "just investment focused ? thinly traded" at bounding box center [828, 328] width 708 height 18
click at [553, 338] on p "Havent built a relationship" at bounding box center [828, 347] width 708 height 18
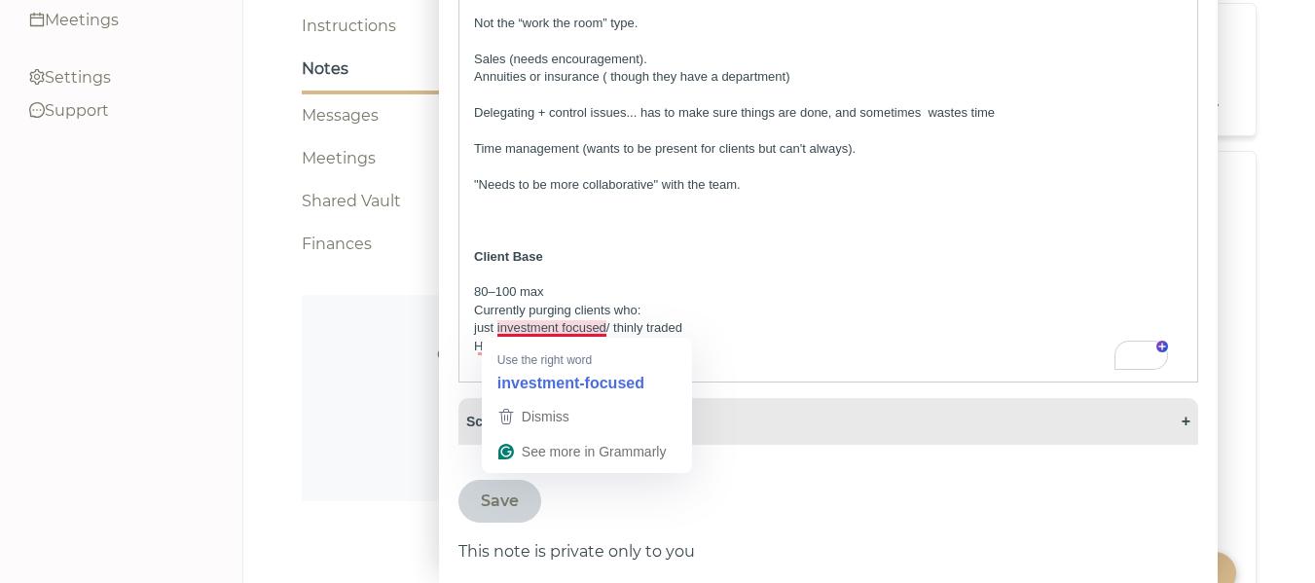
click at [559, 330] on p "just investment focused/ thinly traded" at bounding box center [828, 328] width 708 height 18
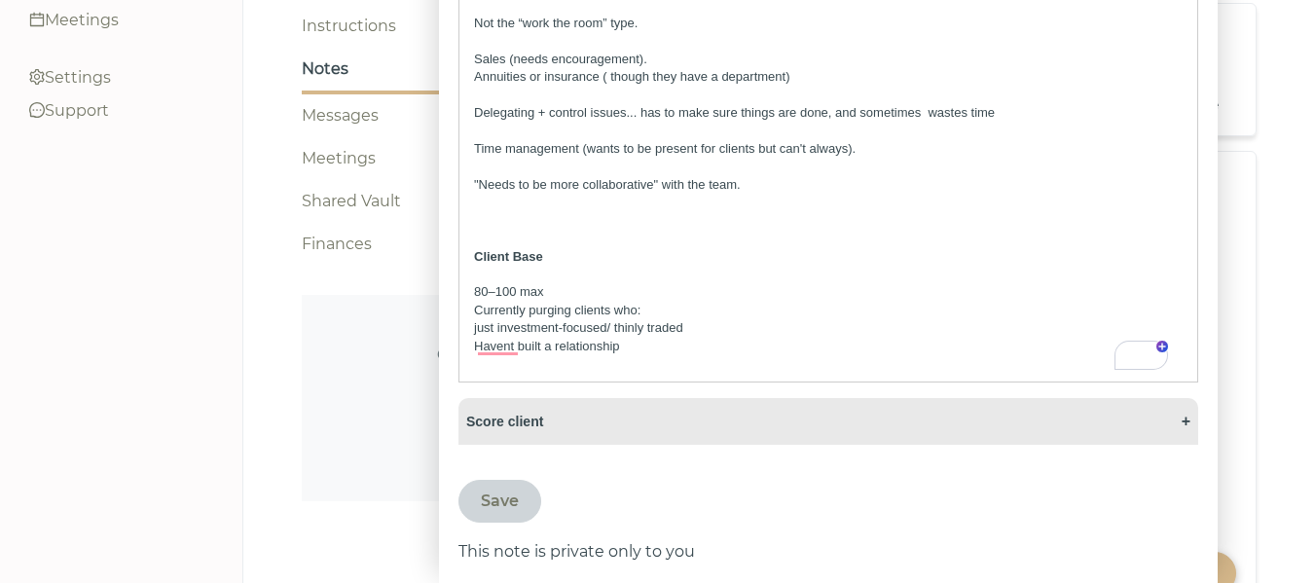
click at [482, 353] on p "Havent built a relationship" at bounding box center [828, 347] width 708 height 18
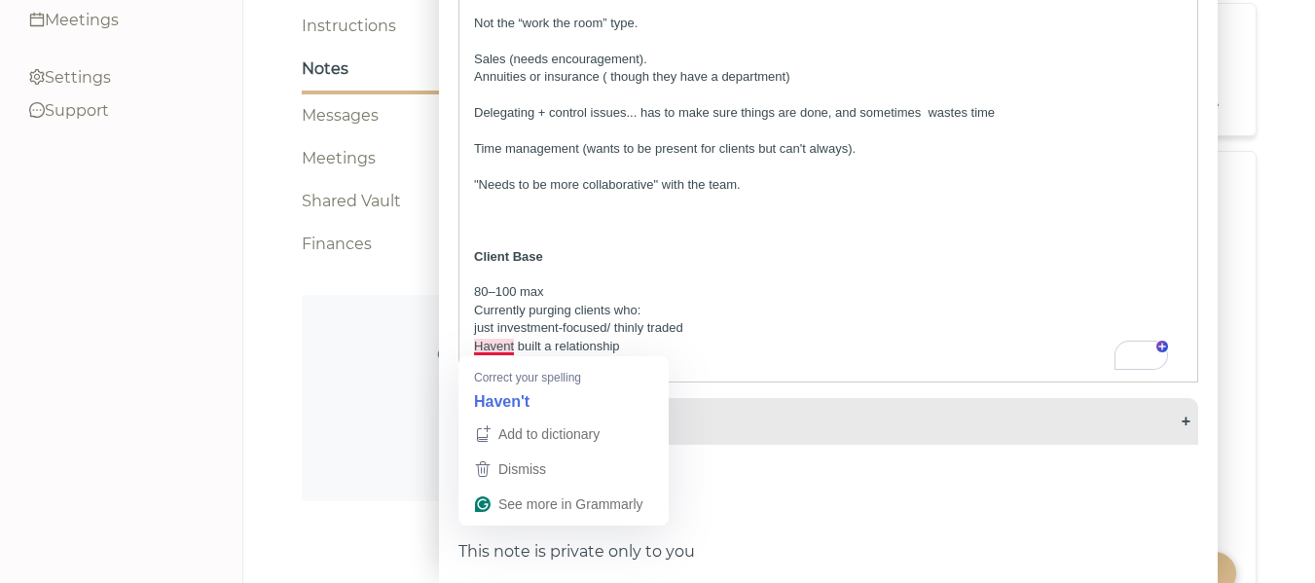
click at [508, 349] on p "Havent built a relationship" at bounding box center [828, 347] width 708 height 18
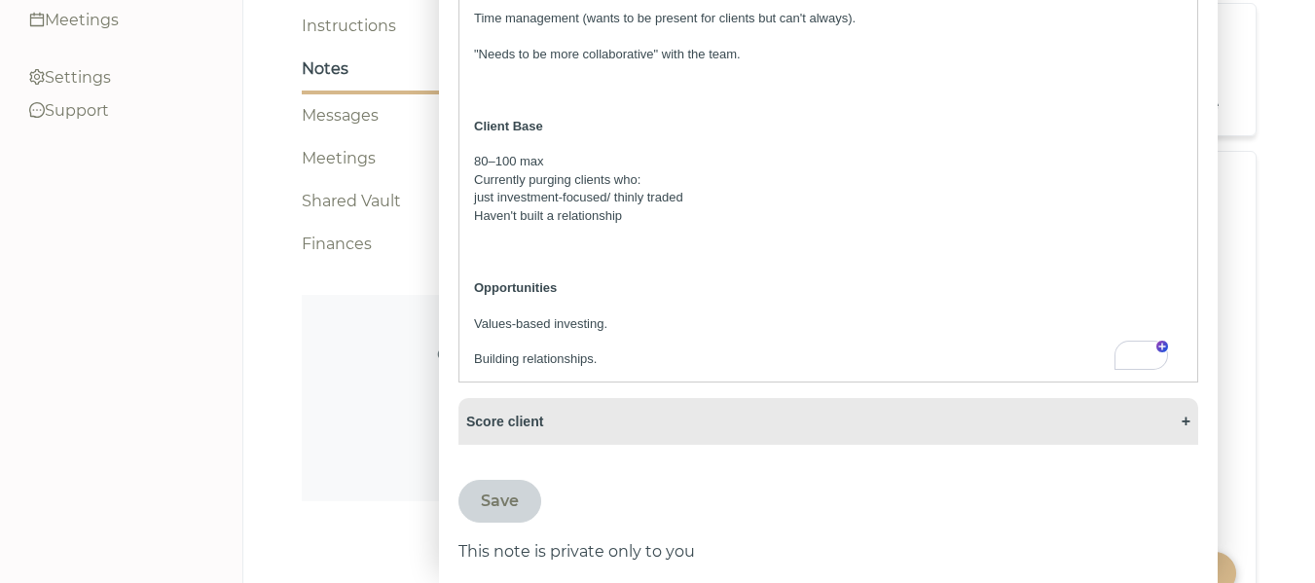
scroll to position [0, 0]
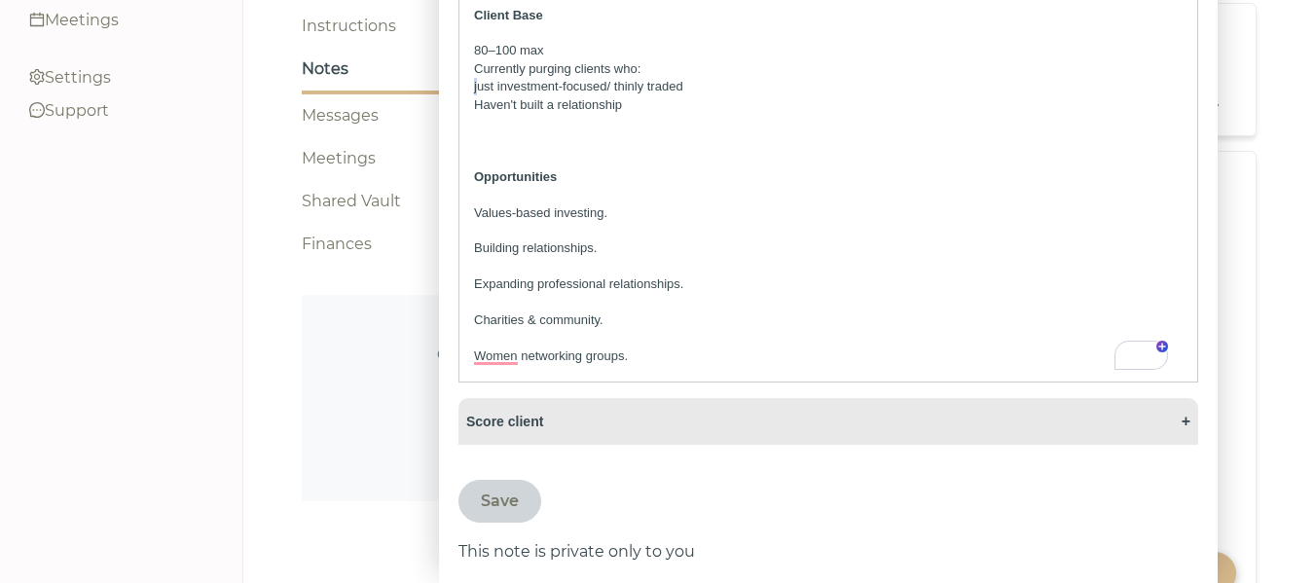
click at [478, 88] on p "just investment-focused/ thinly traded" at bounding box center [828, 87] width 708 height 18
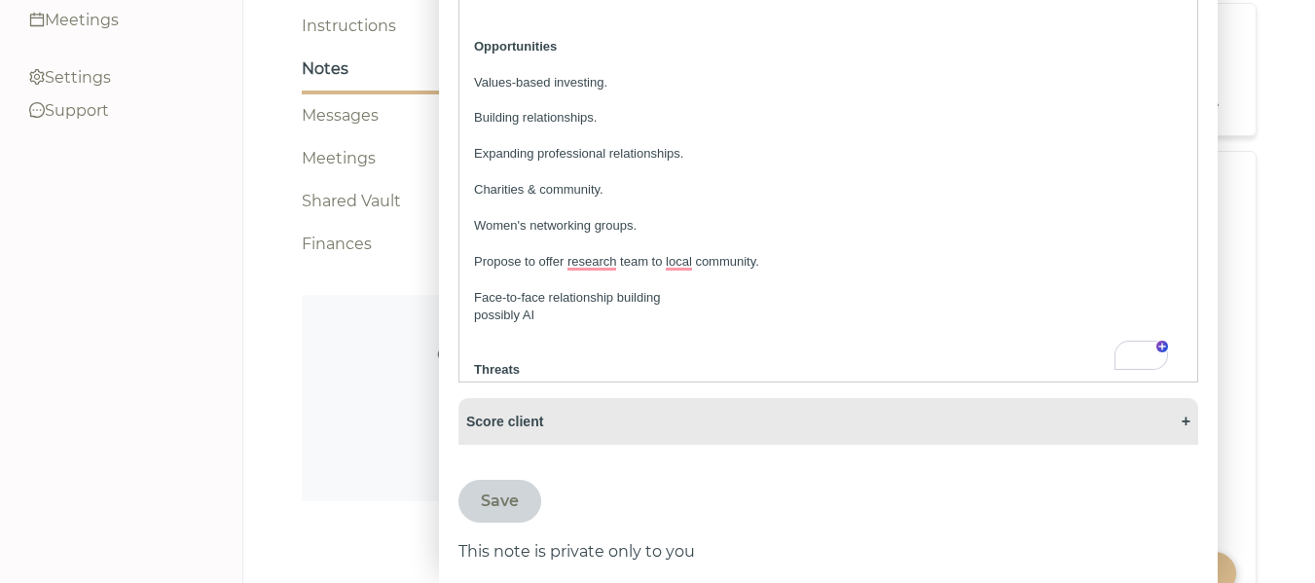
scroll to position [1522, 0]
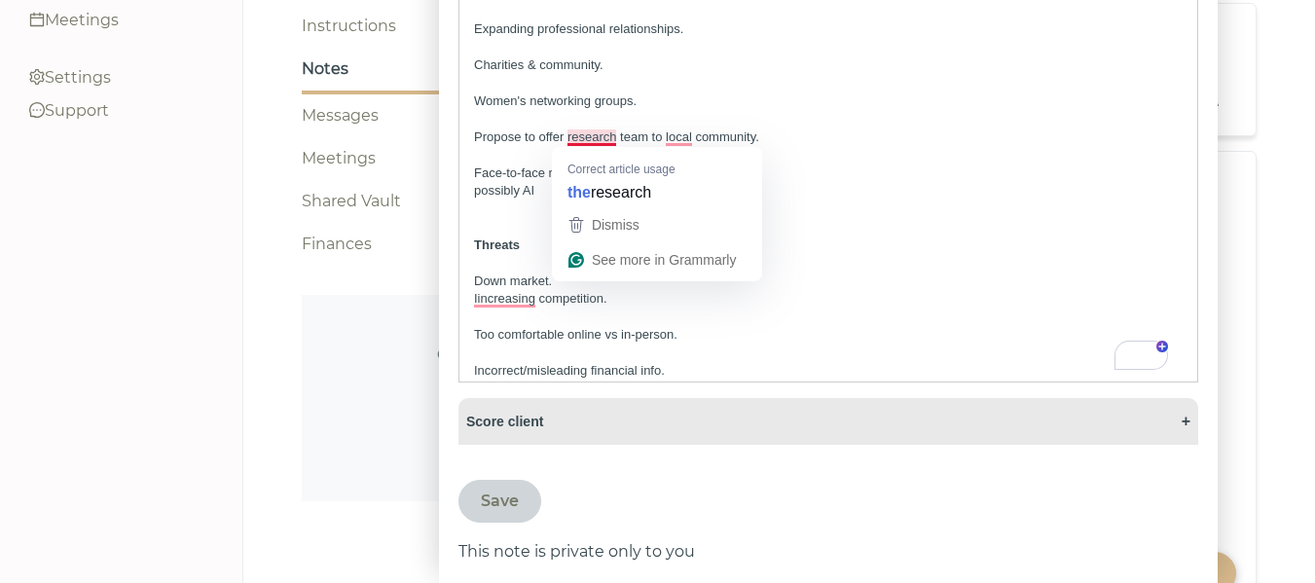
click at [586, 141] on p "Propose to offer research team to local community." at bounding box center [828, 137] width 708 height 18
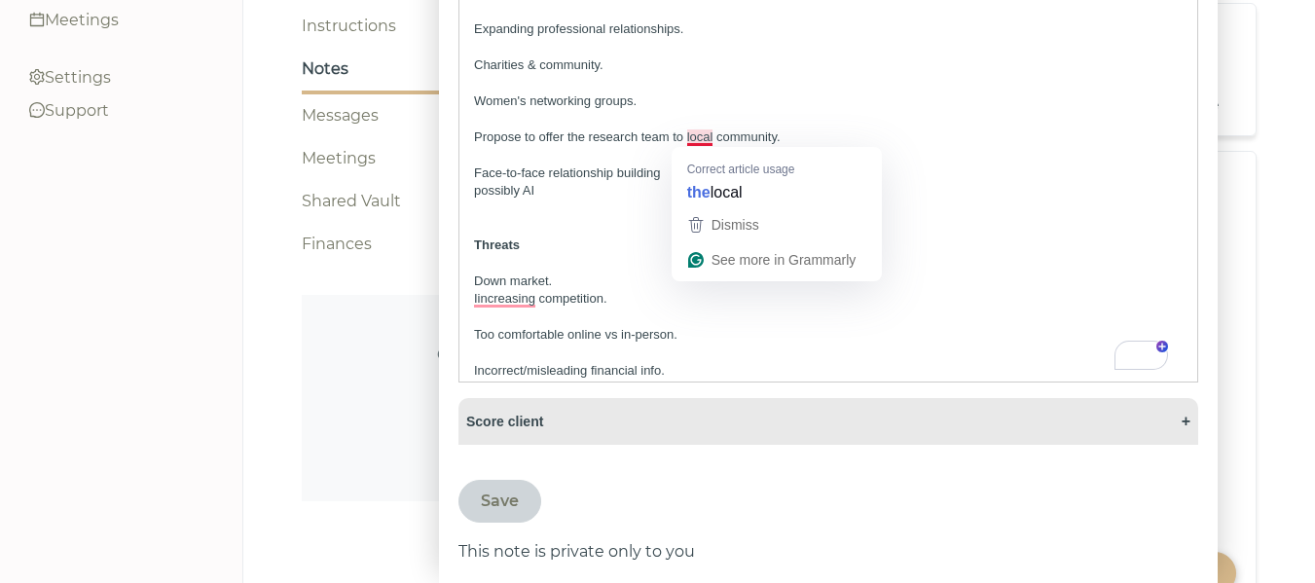
click at [700, 135] on p "Propose to offer the research team to local community." at bounding box center [828, 137] width 708 height 18
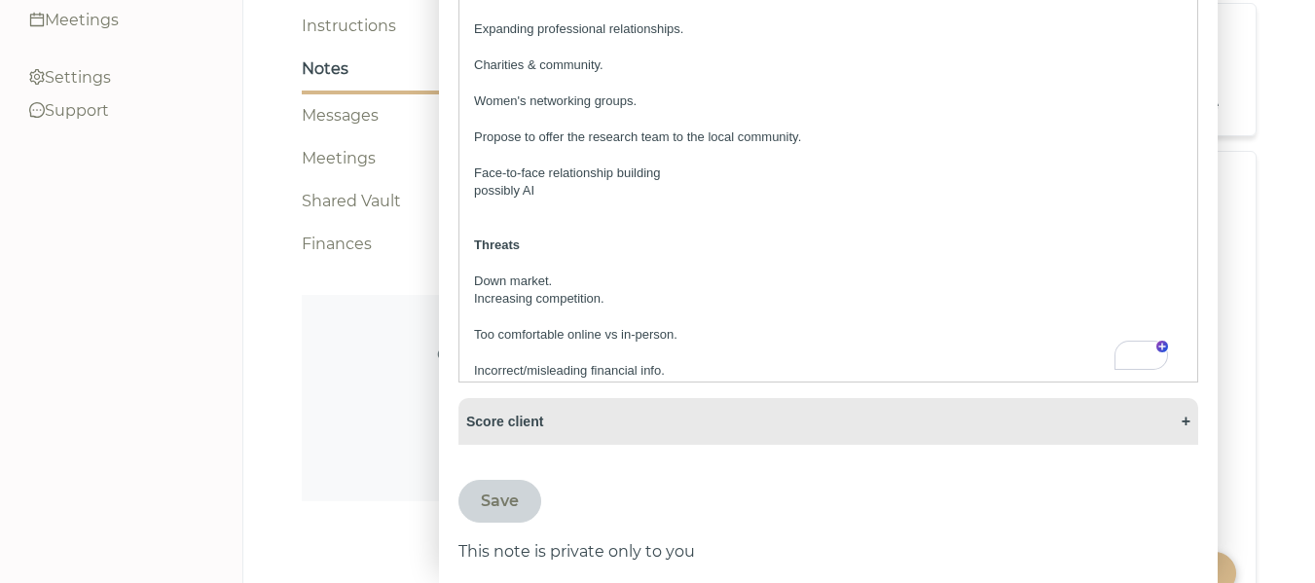
click at [570, 285] on p "D​o​wn market." at bounding box center [828, 281] width 708 height 18
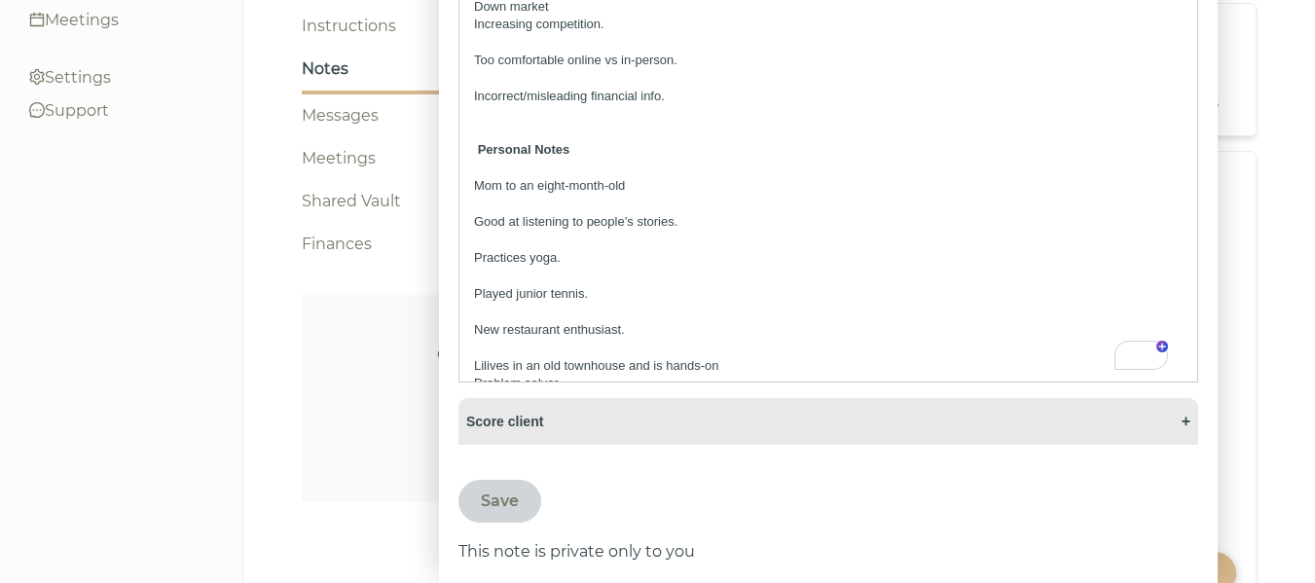
click at [491, 366] on p "Li​lives in an old townhouse and is hands-on" at bounding box center [828, 366] width 708 height 18
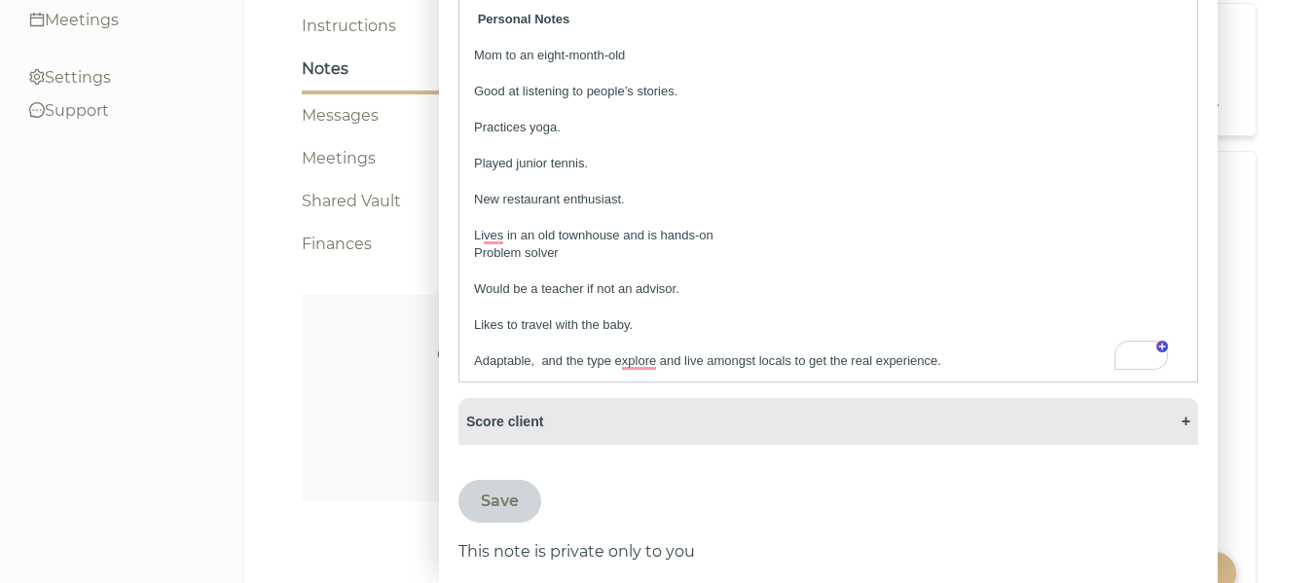
click at [553, 252] on p "Problem solver" at bounding box center [828, 253] width 708 height 18
click at [541, 357] on p "​Adaptable, ​ and the type ​e​xplore and live amongst locals​ to get the real e…" at bounding box center [828, 361] width 708 height 18
click at [616, 359] on p "​Adaptable, ​and the type ​e​explore and live amongst locals​ to get the real e…" at bounding box center [828, 361] width 708 height 18
click at [1182, 343] on div "Background: Been an advisor at [GEOGRAPHIC_DATA] ​for a little over 10 years. P…" at bounding box center [828, 186] width 738 height 389
click at [1154, 359] on html "[PERSON_NAME], MBA Menu Home Clients Meetings Settings Support Log out Home Cli…" at bounding box center [657, 82] width 1315 height 583
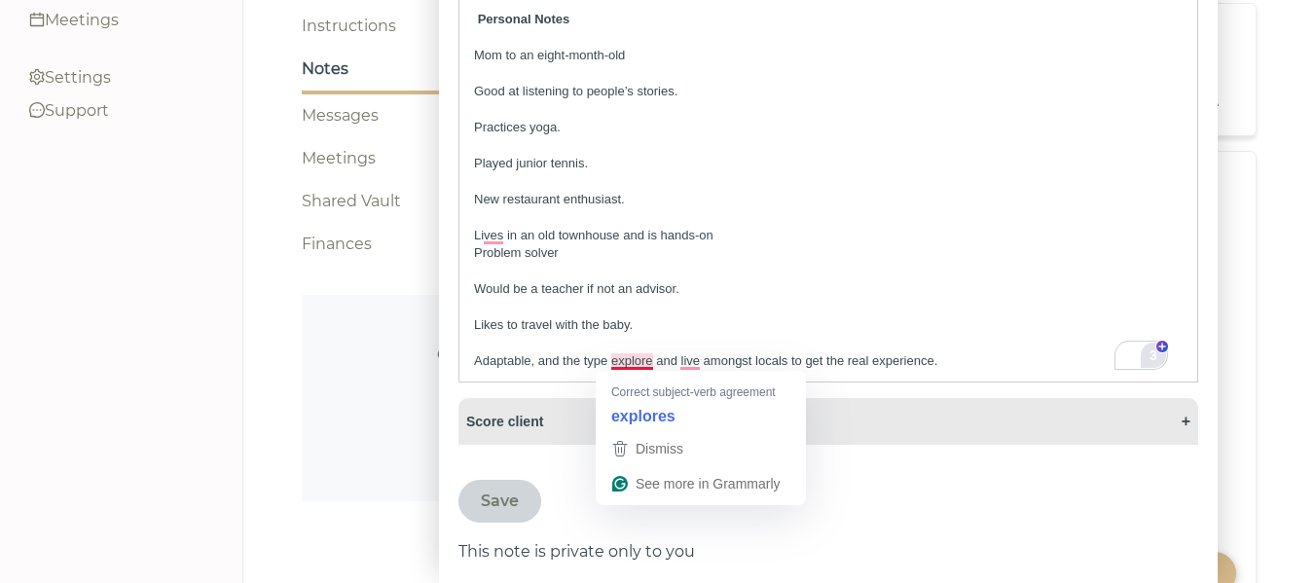
click at [641, 360] on p "​Adaptable, ​and the type ​​explore and live amongst locals​ to get the real ex…" at bounding box center [828, 361] width 708 height 18
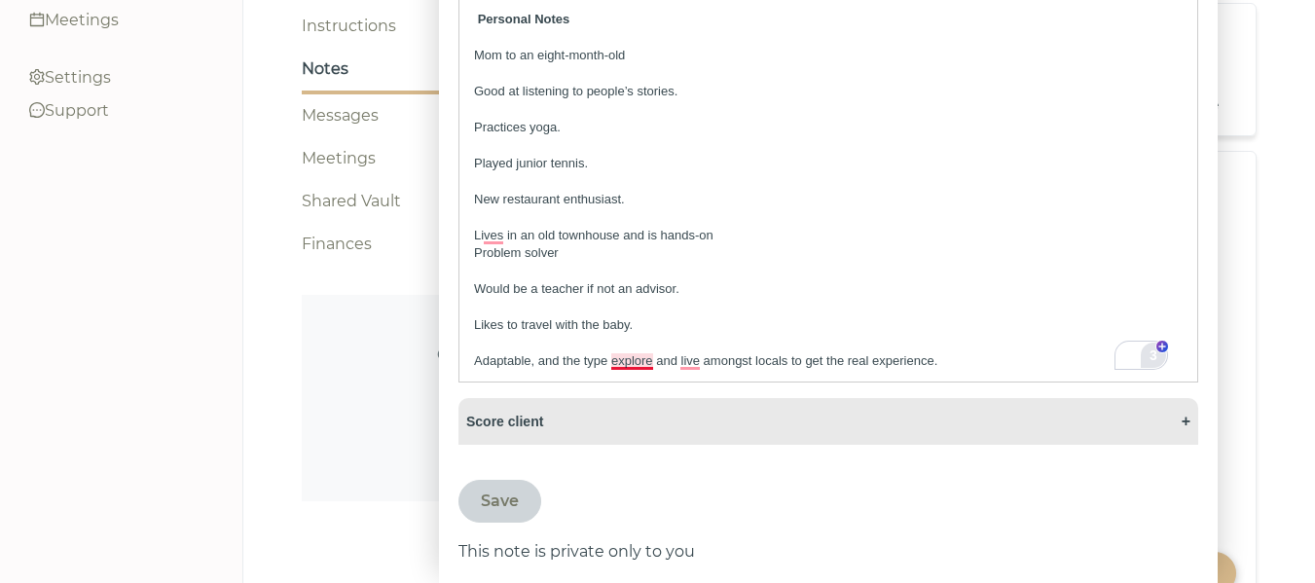
click at [612, 362] on p "​Adaptable, ​and the type ​​explore and live amongst locals​ to get the real ex…" at bounding box center [828, 361] width 708 height 18
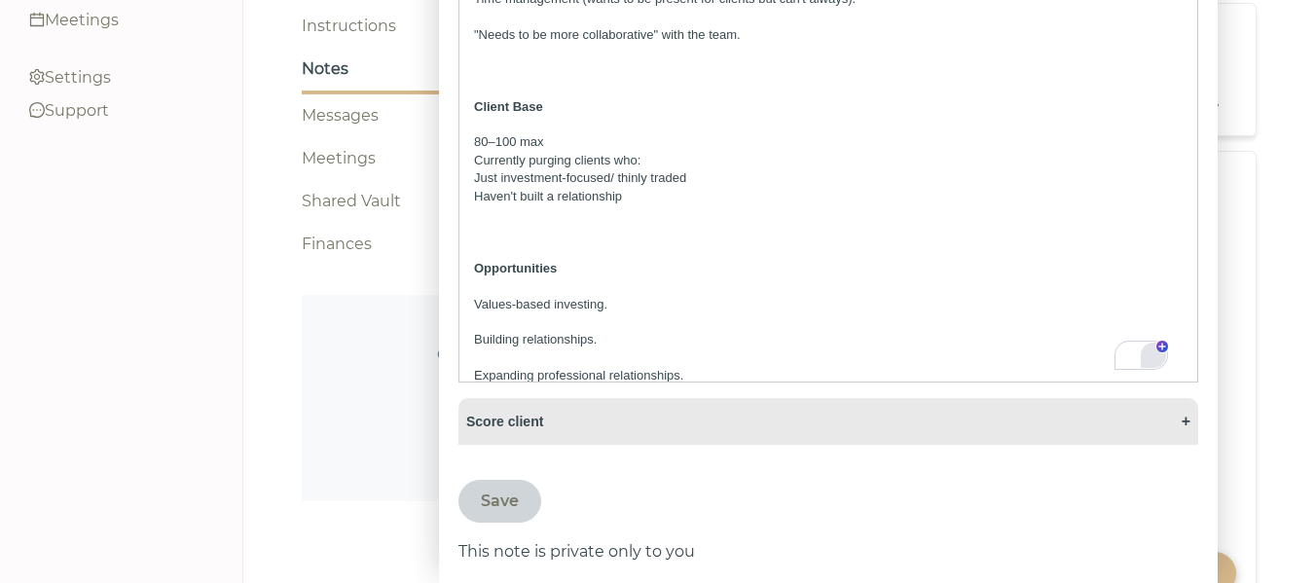
scroll to position [1098, 0]
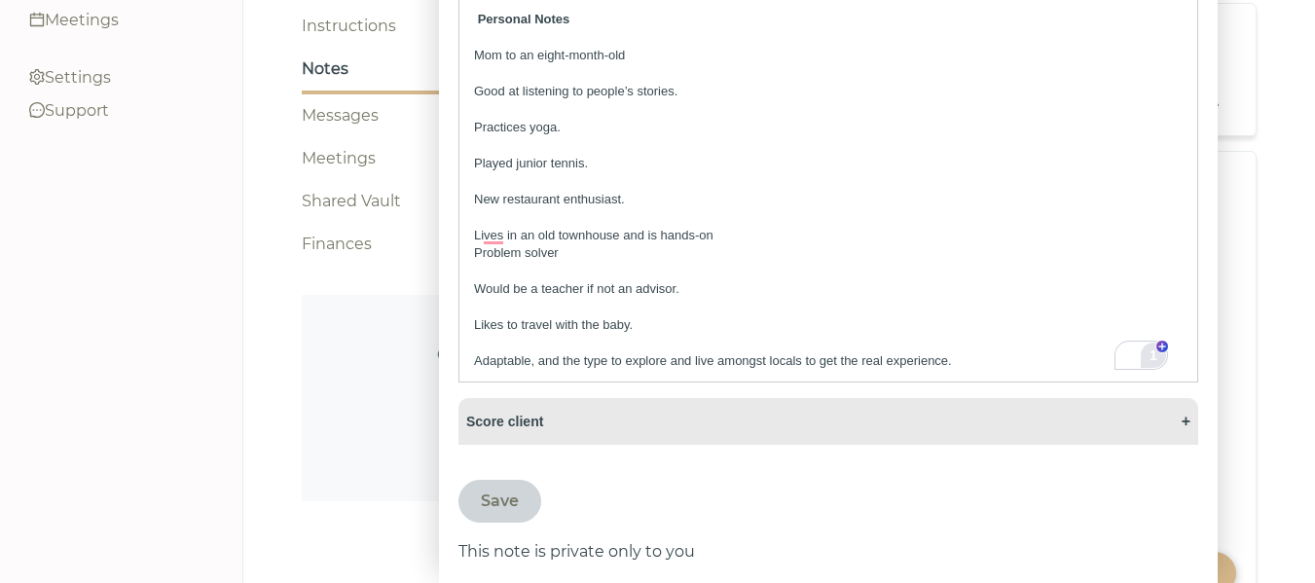
click at [490, 499] on div "Save" at bounding box center [500, 501] width 38 height 23
click at [516, 510] on div "Save" at bounding box center [500, 501] width 38 height 23
click at [510, 502] on div "Save" at bounding box center [500, 501] width 38 height 23
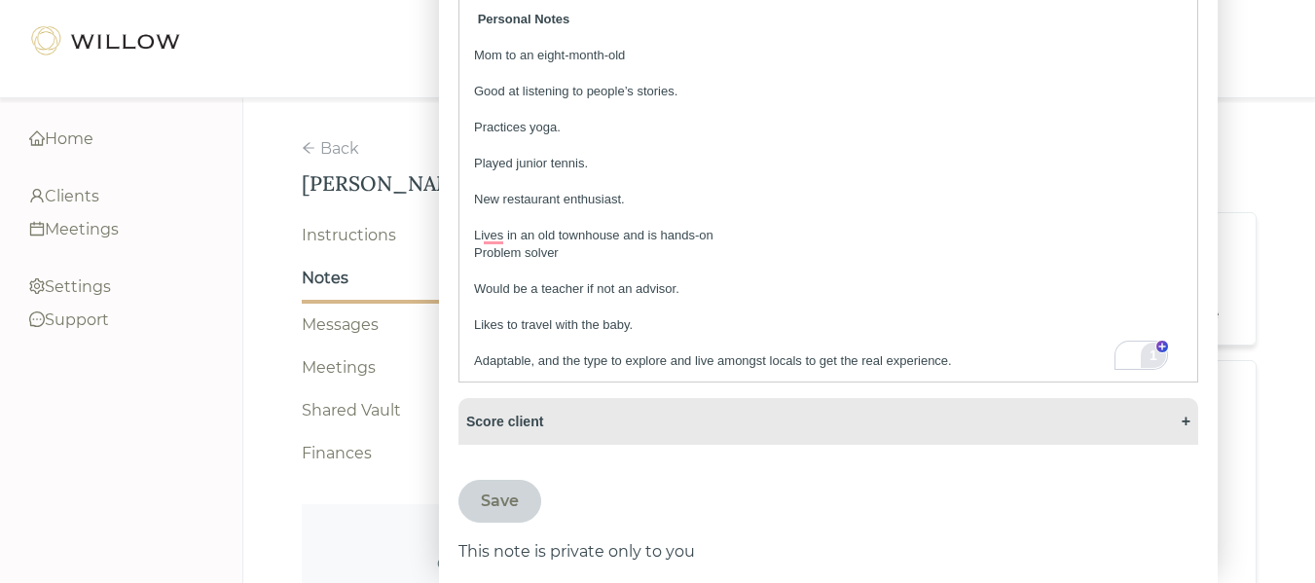
click at [1181, 417] on span "+" at bounding box center [1185, 422] width 9 height 18
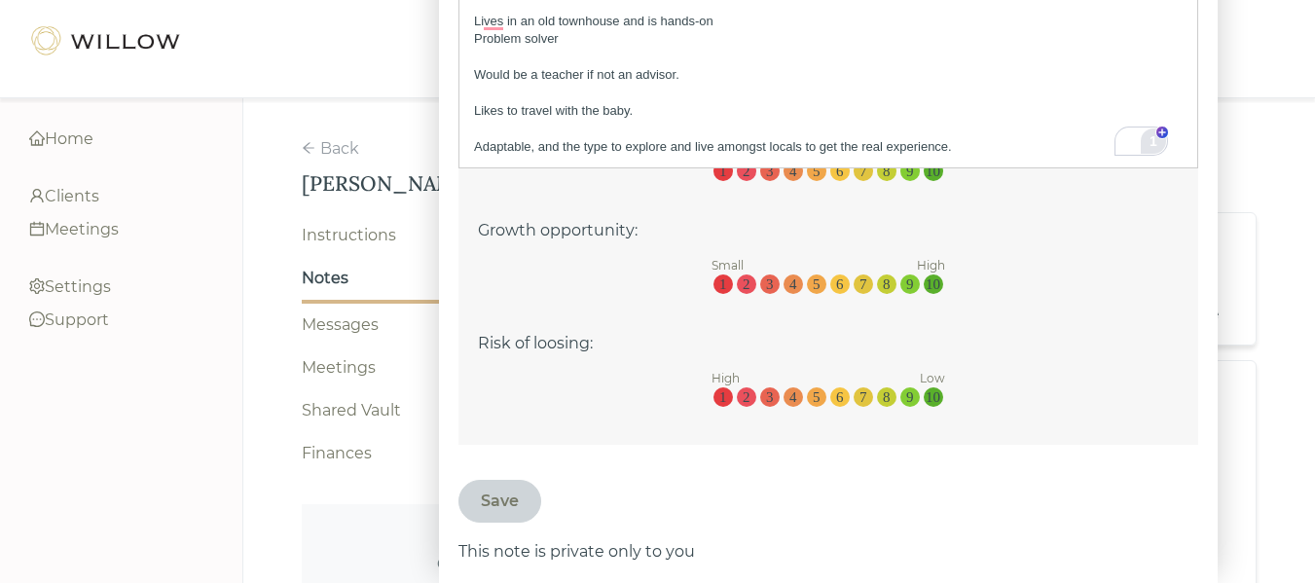
click at [518, 496] on div "Save" at bounding box center [500, 501] width 38 height 23
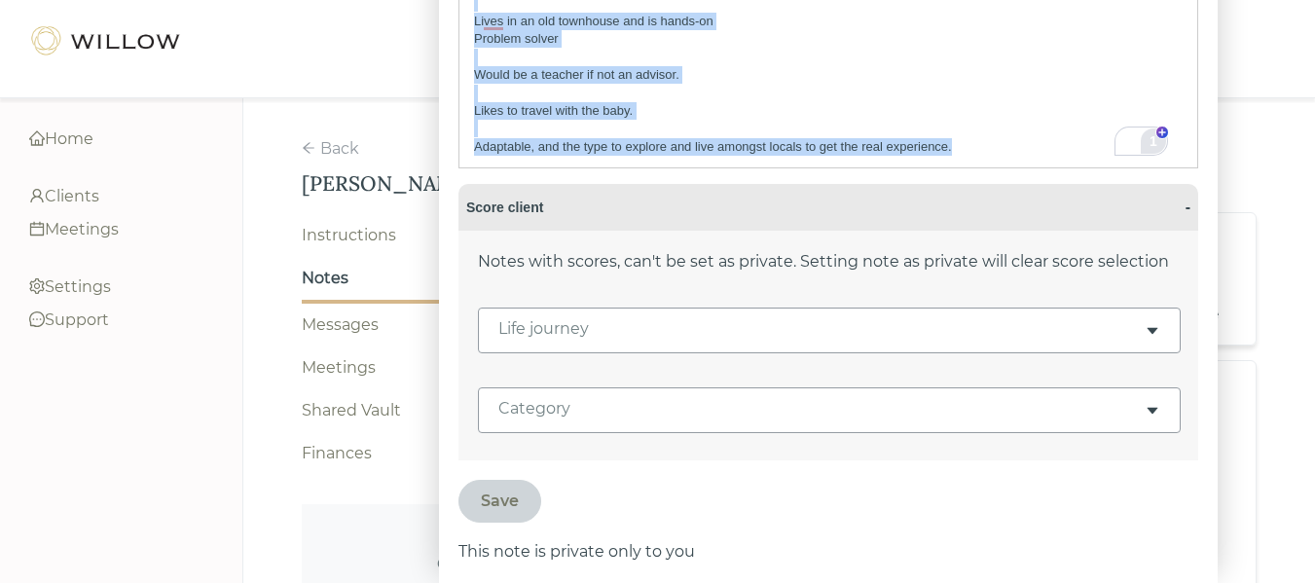
drag, startPoint x: 986, startPoint y: 150, endPoint x: 454, endPoint y: -33, distance: 562.9
click at [454, 0] on html "[PERSON_NAME], MBA Menu Home Clients Meetings Settings Support Log out Home Cli…" at bounding box center [657, 291] width 1315 height 583
click at [674, 24] on p "Li​ves in an old townhouse and is hands-on" at bounding box center [828, 22] width 708 height 18
copy div "Loremipsum: Dolo si ametcon ad Elitse Doeiu ​tem i utlabo etdo 94 magna. Aliqua…"
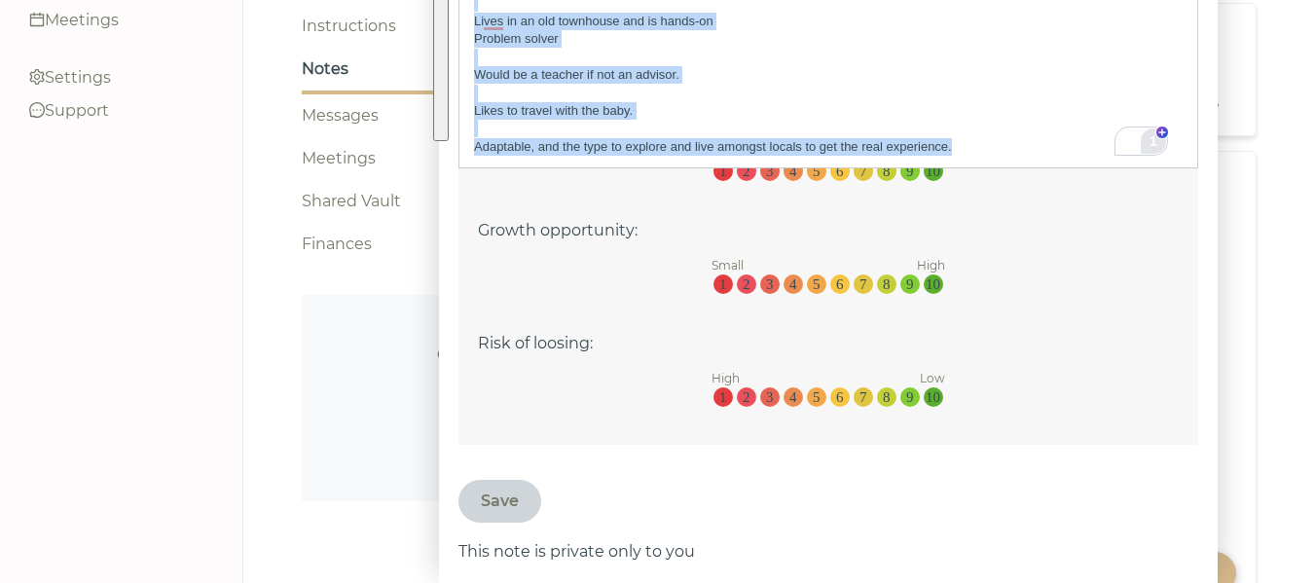
click at [1079, 130] on p "To enrich screen reader interactions, please activate Accessibility in Grammarl…" at bounding box center [828, 129] width 708 height 18
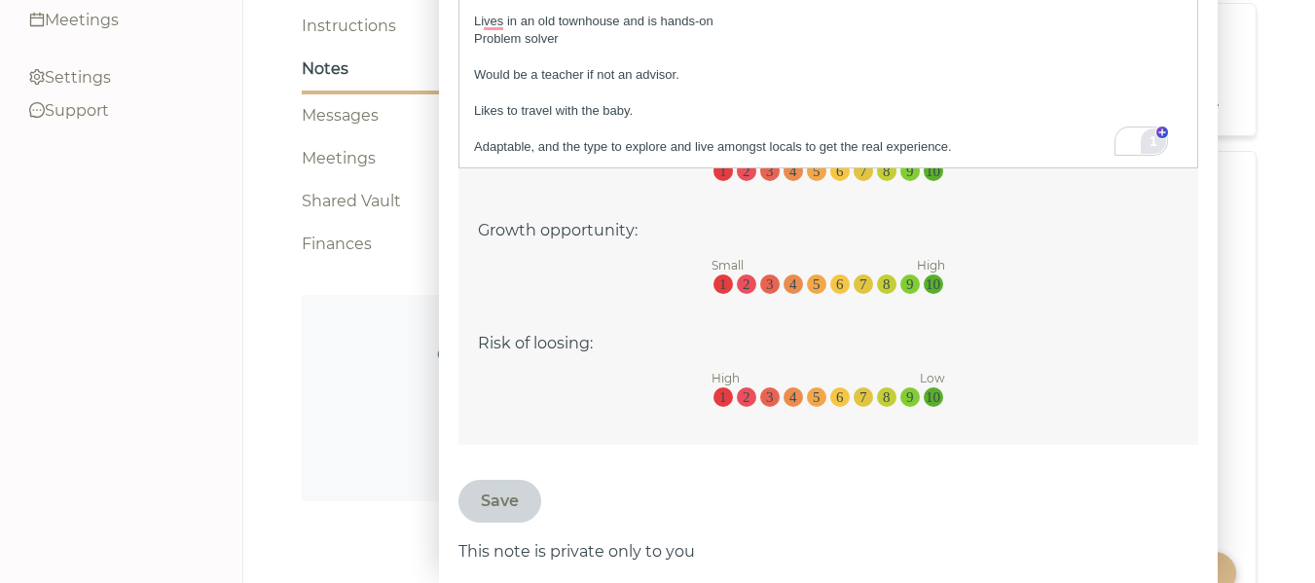
click at [490, 490] on div "Save" at bounding box center [500, 501] width 38 height 23
click at [574, 548] on div "This note is private only to you" at bounding box center [828, 551] width 740 height 23
click at [335, 332] on div "Create the first note about [PERSON_NAME] Create Note" at bounding box center [614, 398] width 624 height 206
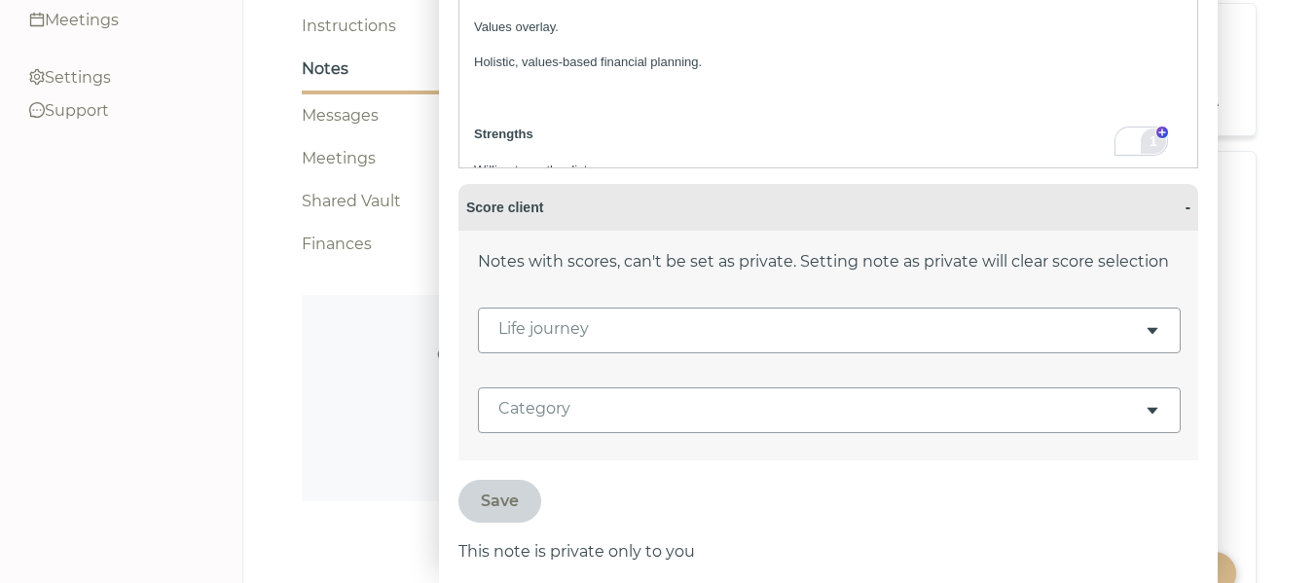
click at [886, 79] on p "To enrich screen reader interactions, please activate Accessibility in Grammarl…" at bounding box center [828, 81] width 708 height 18
click at [330, 104] on div "Messages" at bounding box center [614, 115] width 624 height 23
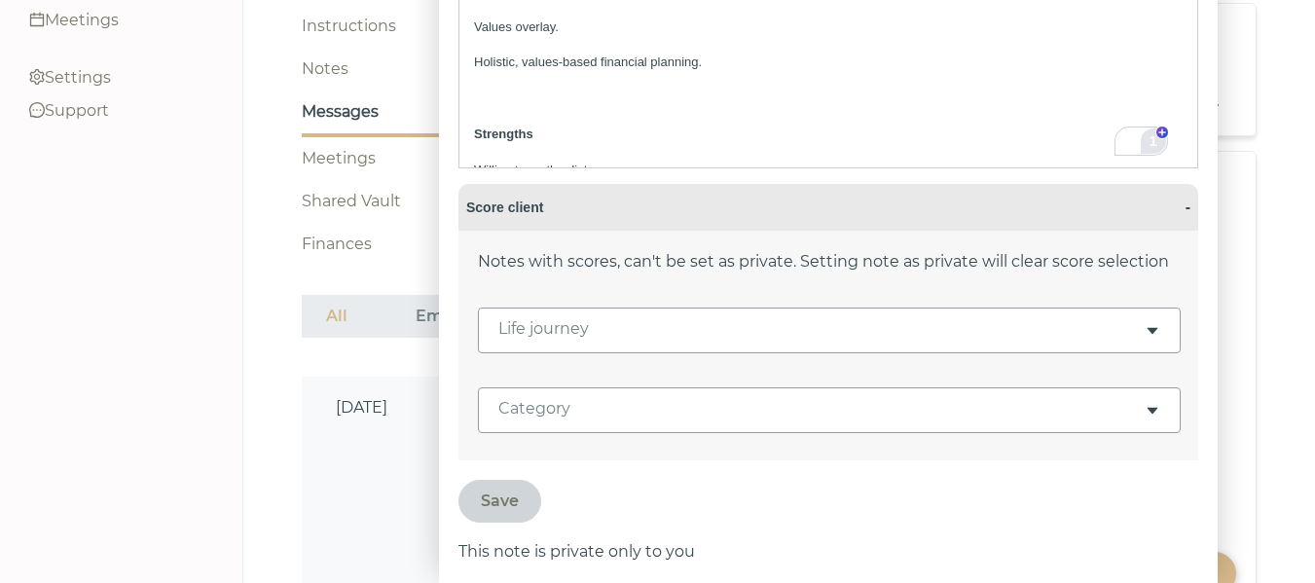
click at [531, 507] on div "Save" at bounding box center [499, 501] width 83 height 43
click at [511, 501] on div "Save" at bounding box center [500, 501] width 38 height 23
click at [660, 558] on div "This note is private only to you" at bounding box center [828, 551] width 740 height 23
click at [369, 15] on div "Instructions" at bounding box center [614, 26] width 624 height 23
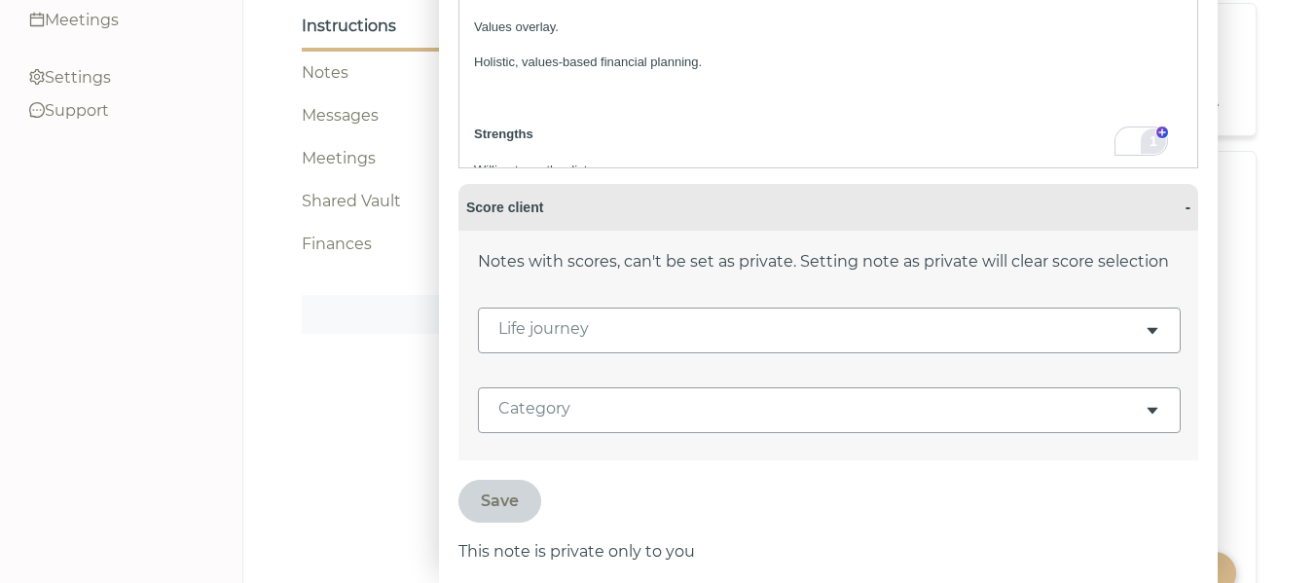
click at [329, 61] on div "Notes" at bounding box center [614, 72] width 624 height 23
click at [329, 57] on div "Notes" at bounding box center [614, 68] width 624 height 23
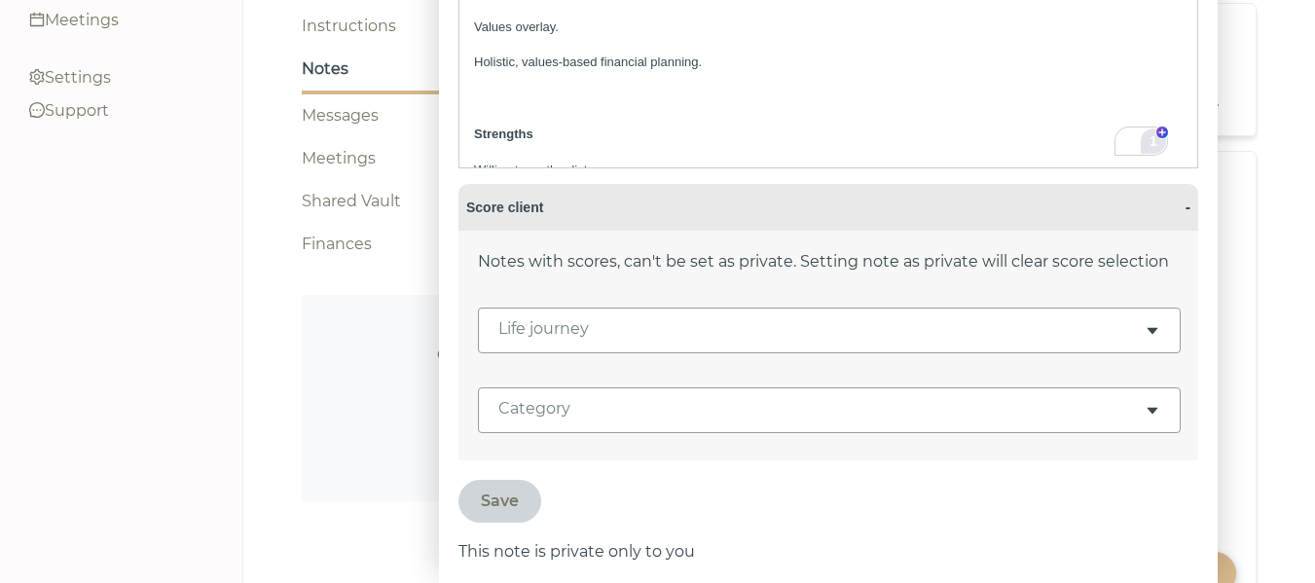
click at [329, 57] on div "Notes" at bounding box center [614, 68] width 624 height 23
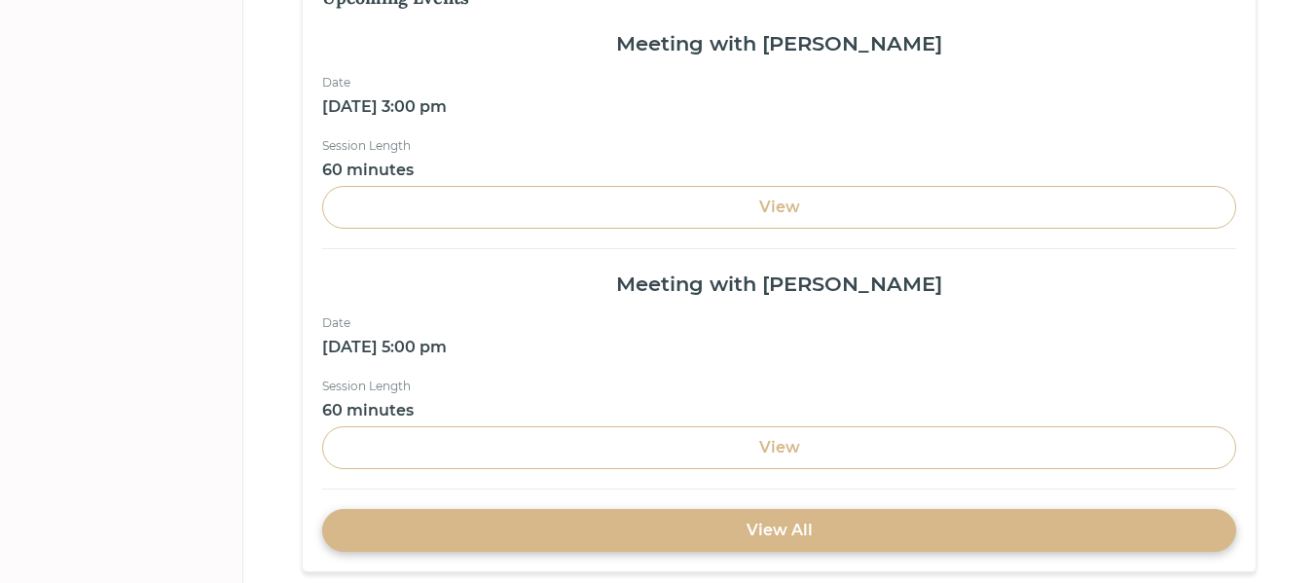
scroll to position [698, 0]
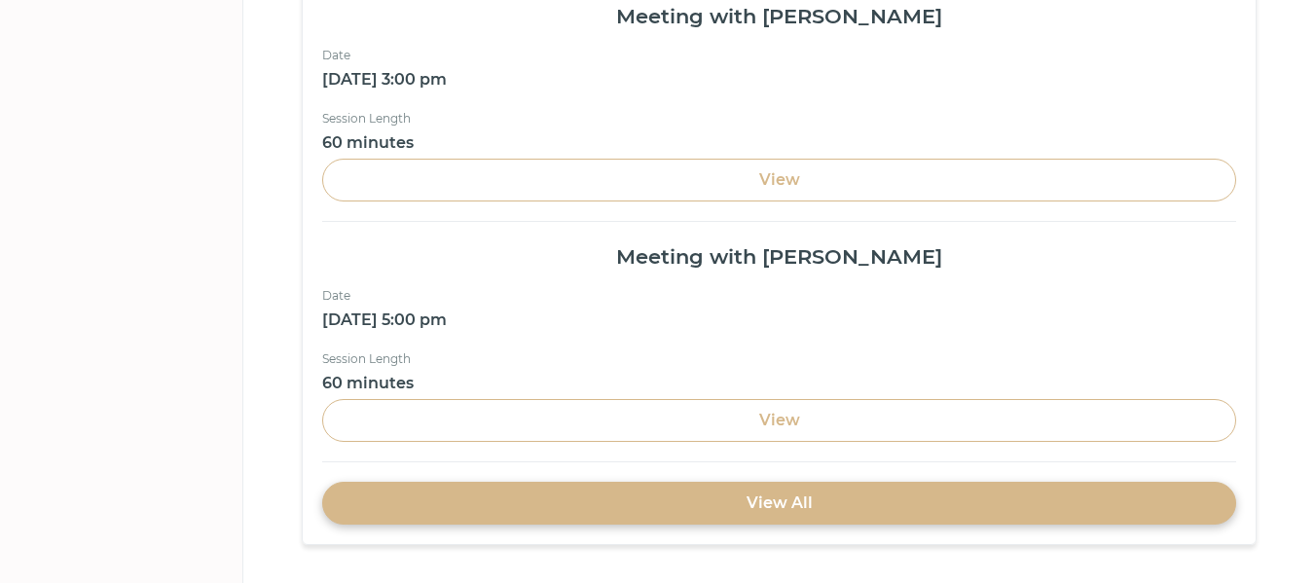
click at [1072, 491] on div "View All" at bounding box center [779, 502] width 869 height 23
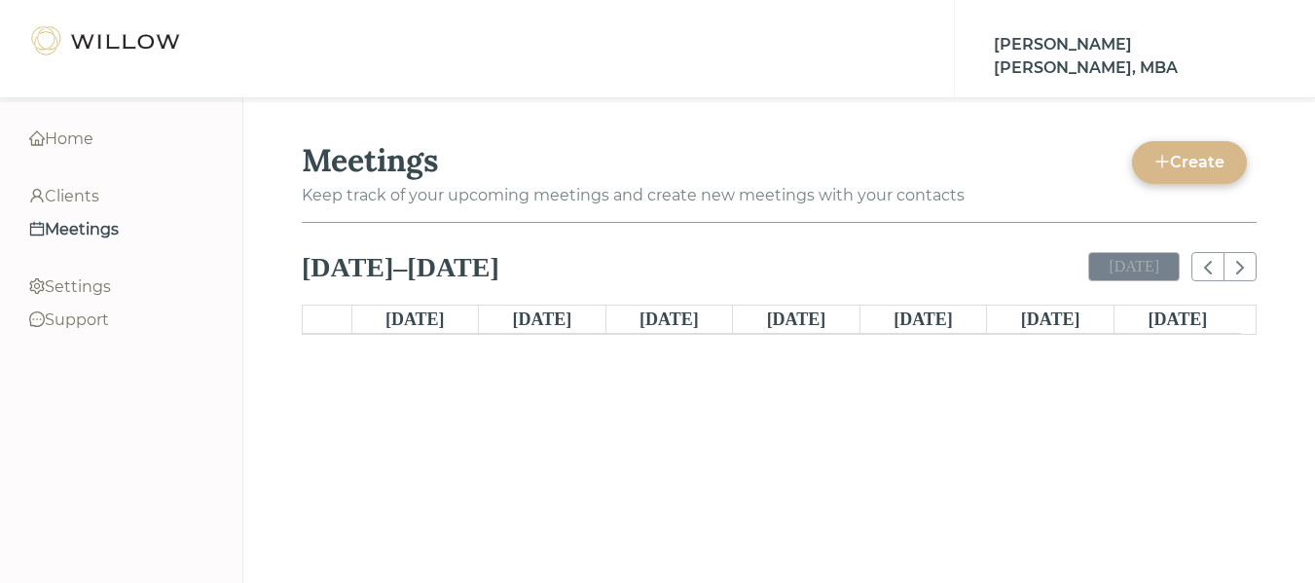
scroll to position [369, 0]
click at [76, 192] on div "Clients" at bounding box center [121, 196] width 184 height 23
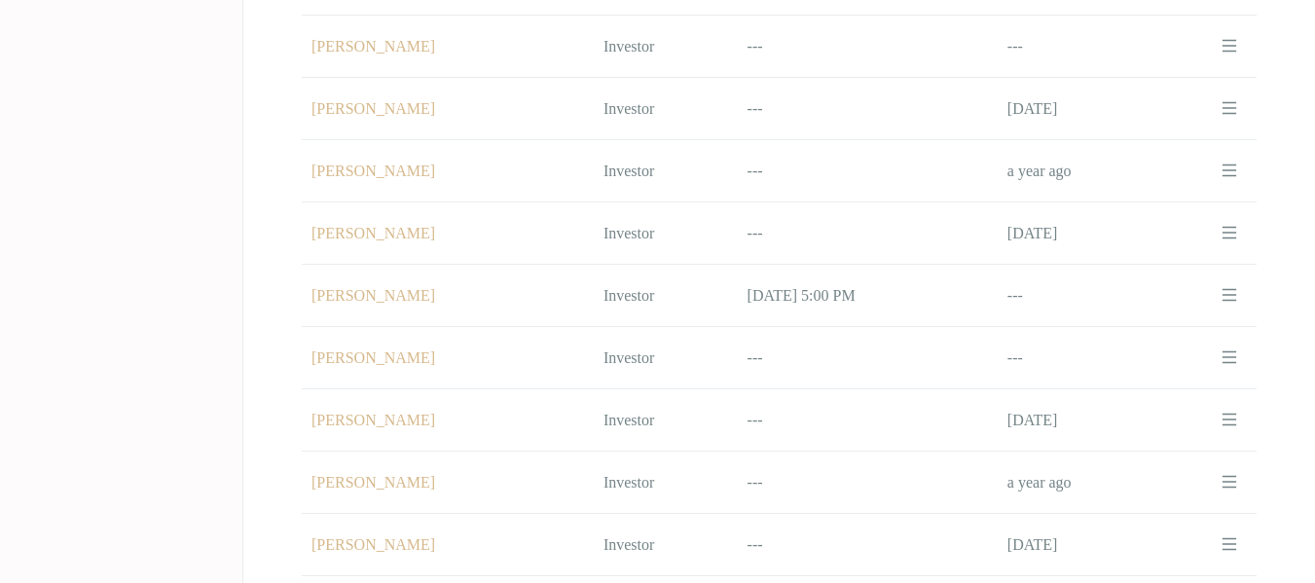
scroll to position [853, 0]
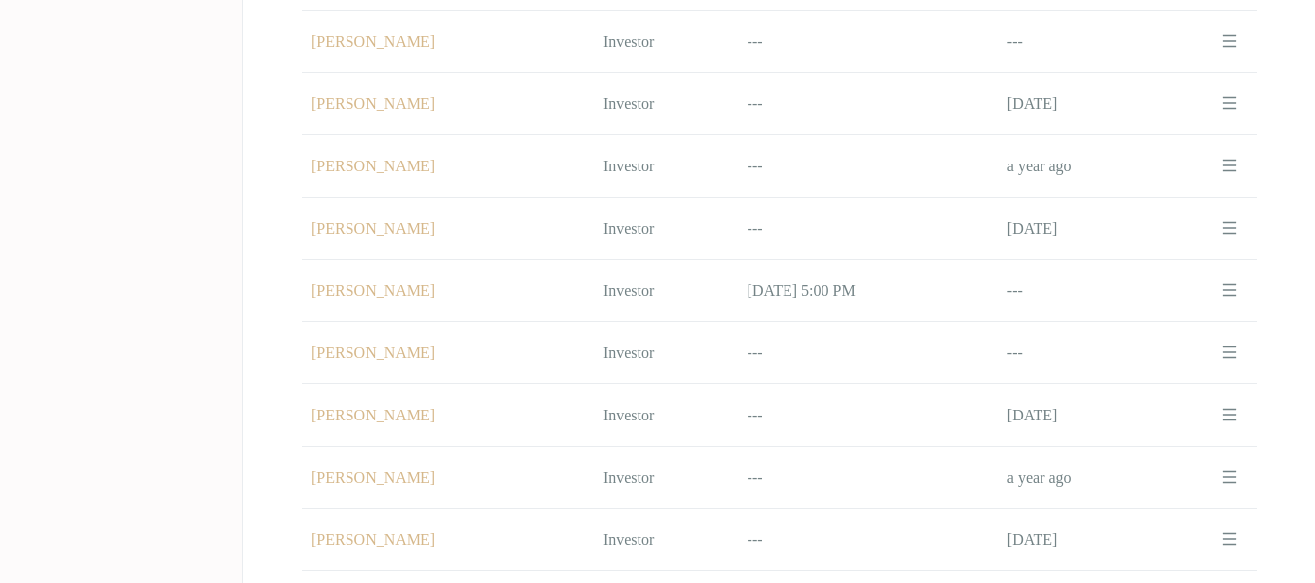
click at [353, 225] on td "Name Kate Hickey" at bounding box center [448, 229] width 292 height 62
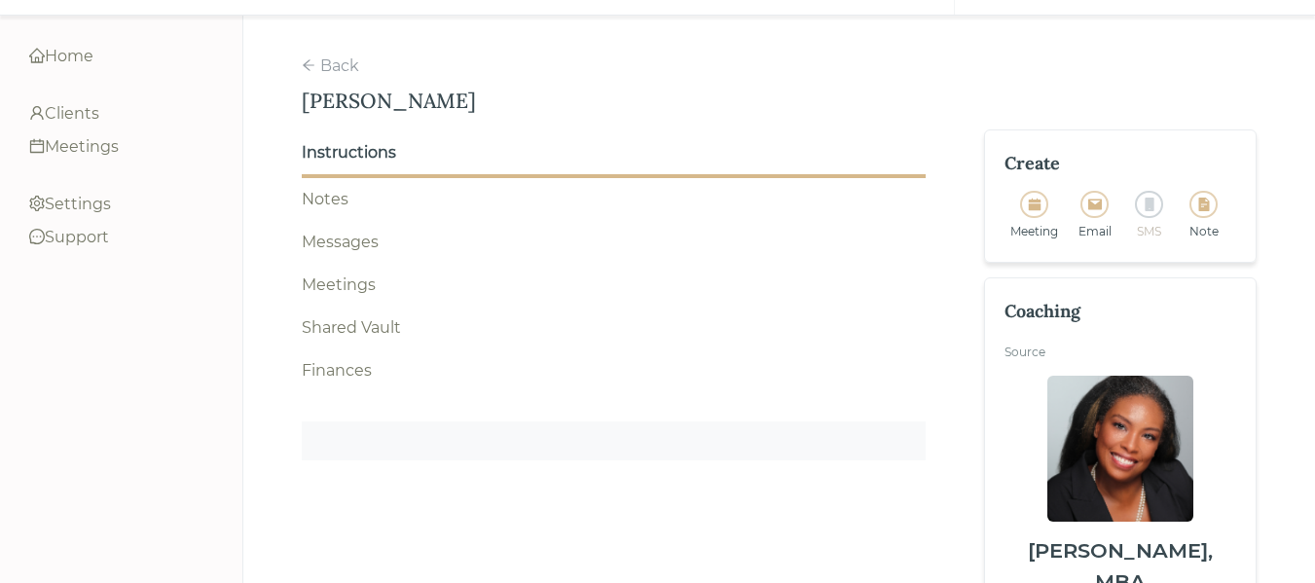
scroll to position [209, 0]
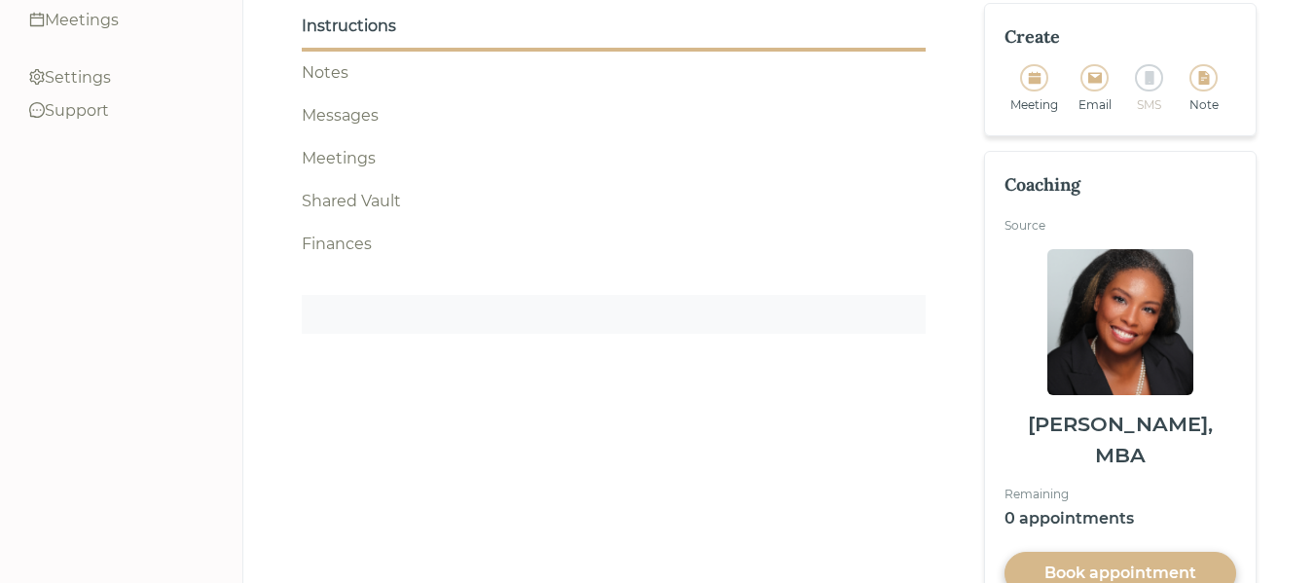
click at [1195, 65] on div at bounding box center [1203, 77] width 28 height 27
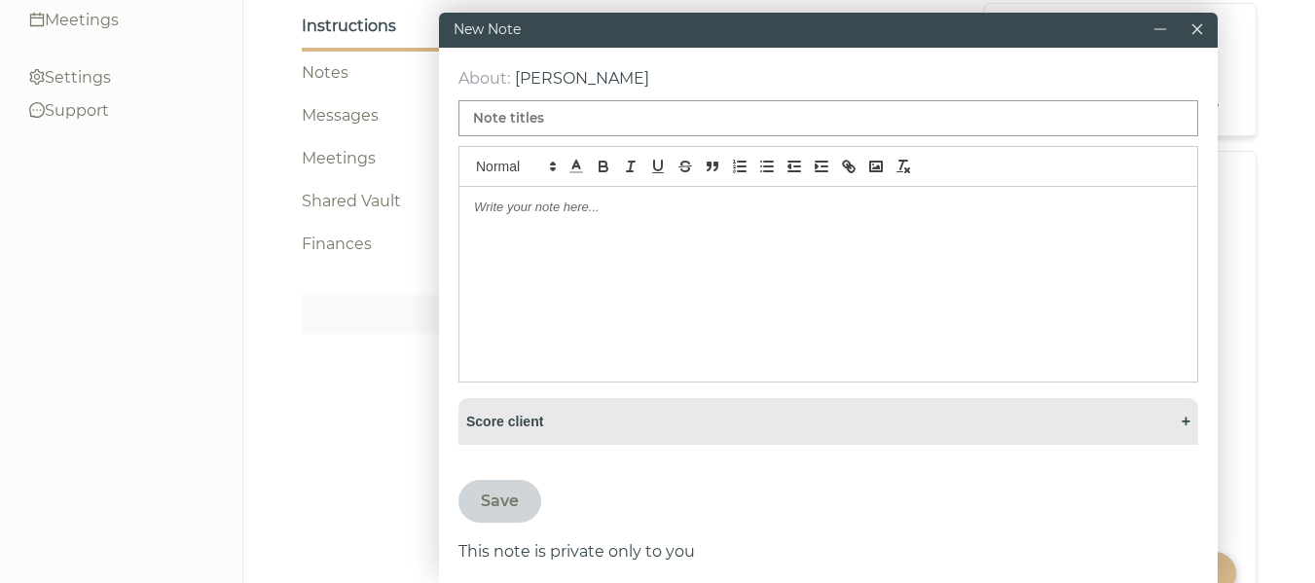
click at [578, 217] on div at bounding box center [828, 284] width 738 height 195
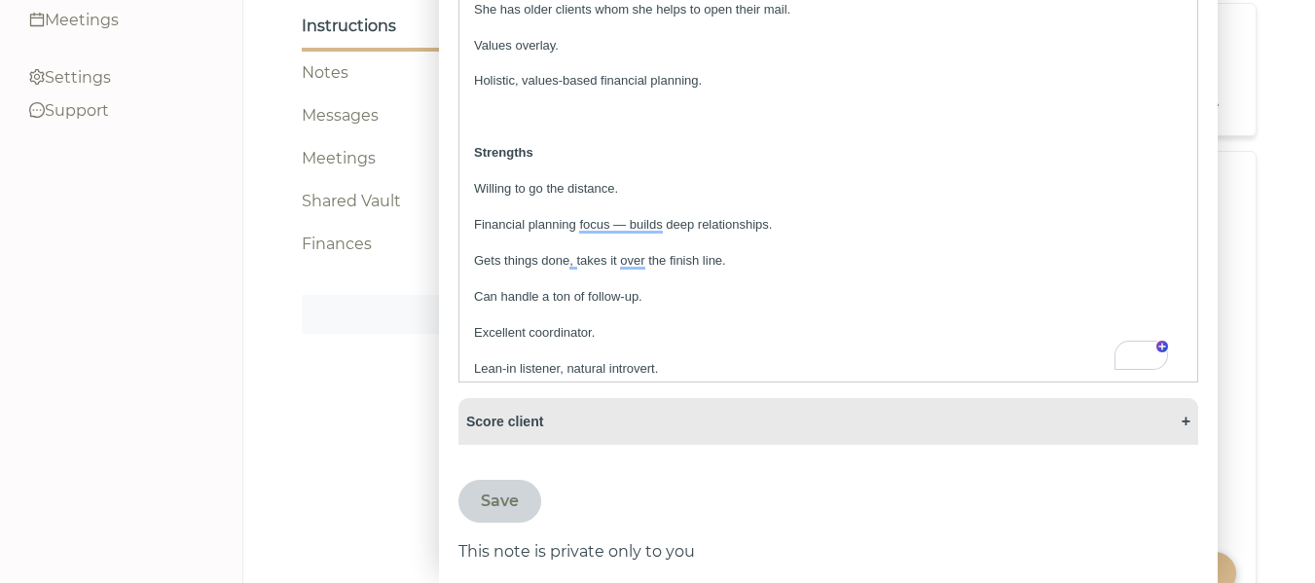
scroll to position [0, 0]
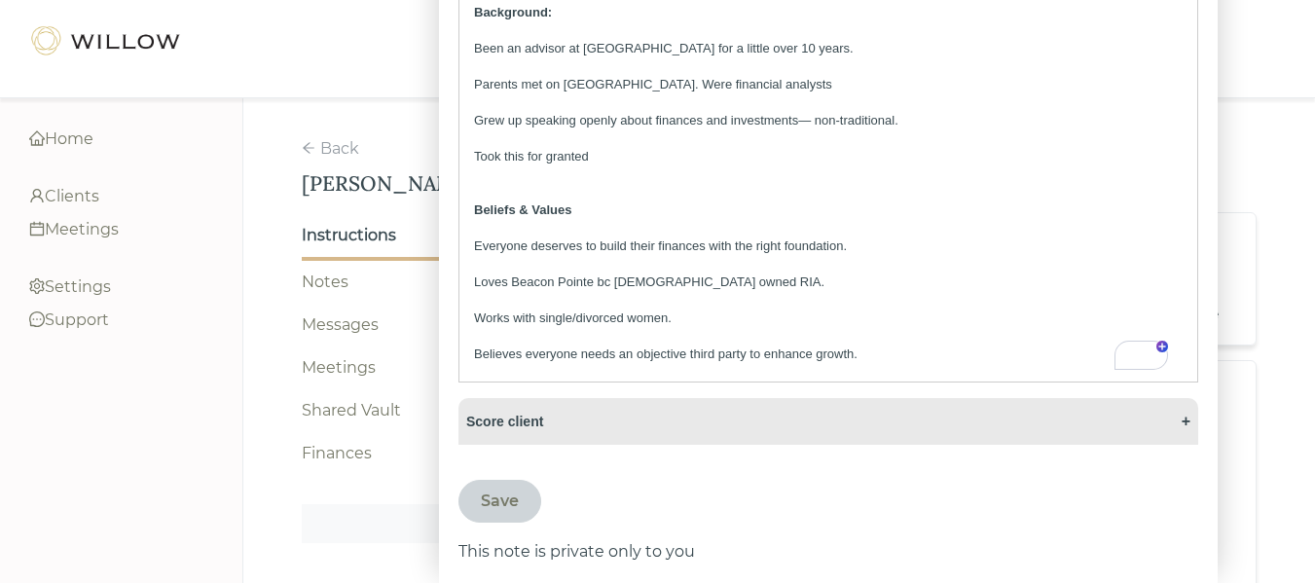
click at [339, 137] on div "Back" at bounding box center [339, 148] width 39 height 23
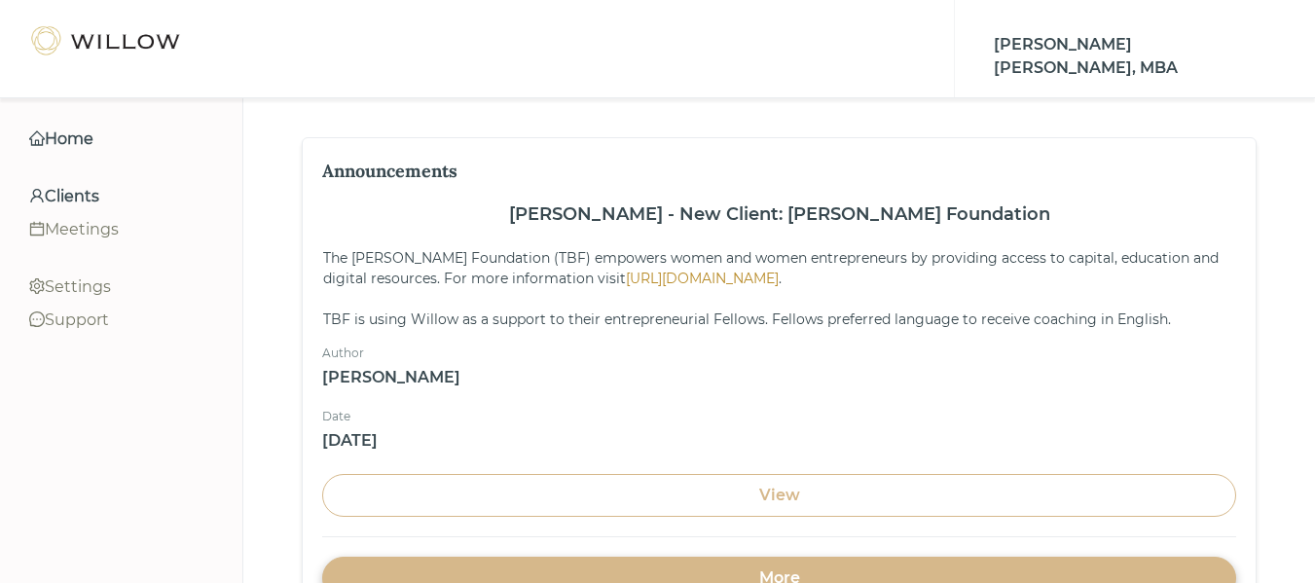
click at [98, 198] on div "Clients" at bounding box center [121, 196] width 184 height 23
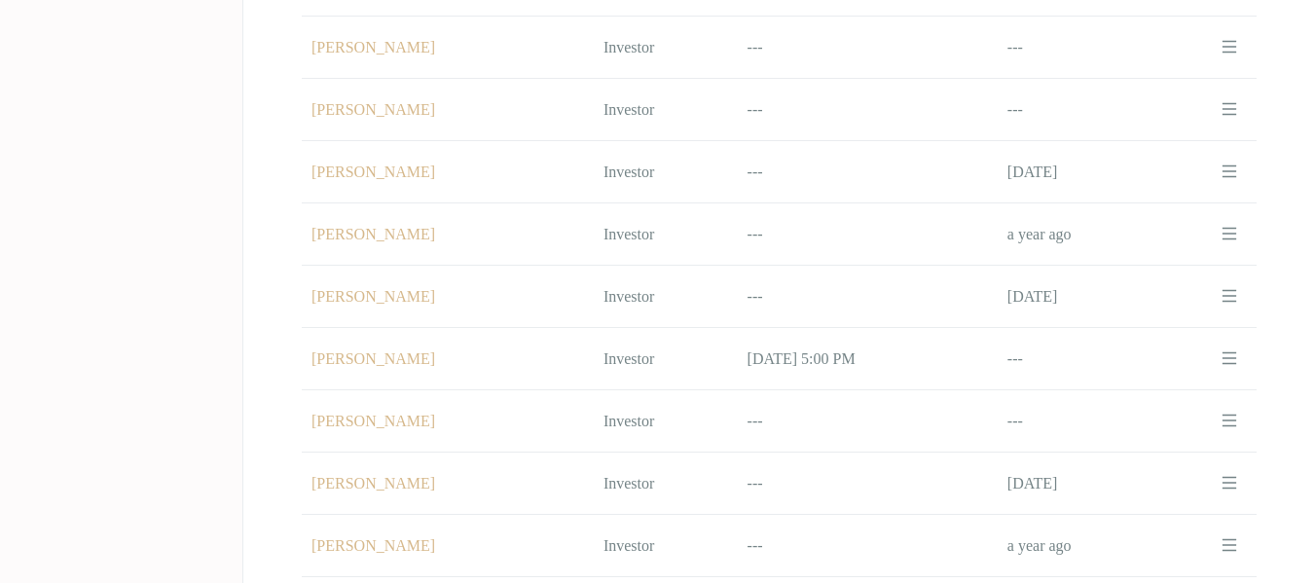
scroll to position [780, 0]
click at [339, 286] on td "Name [PERSON_NAME]" at bounding box center [448, 302] width 292 height 62
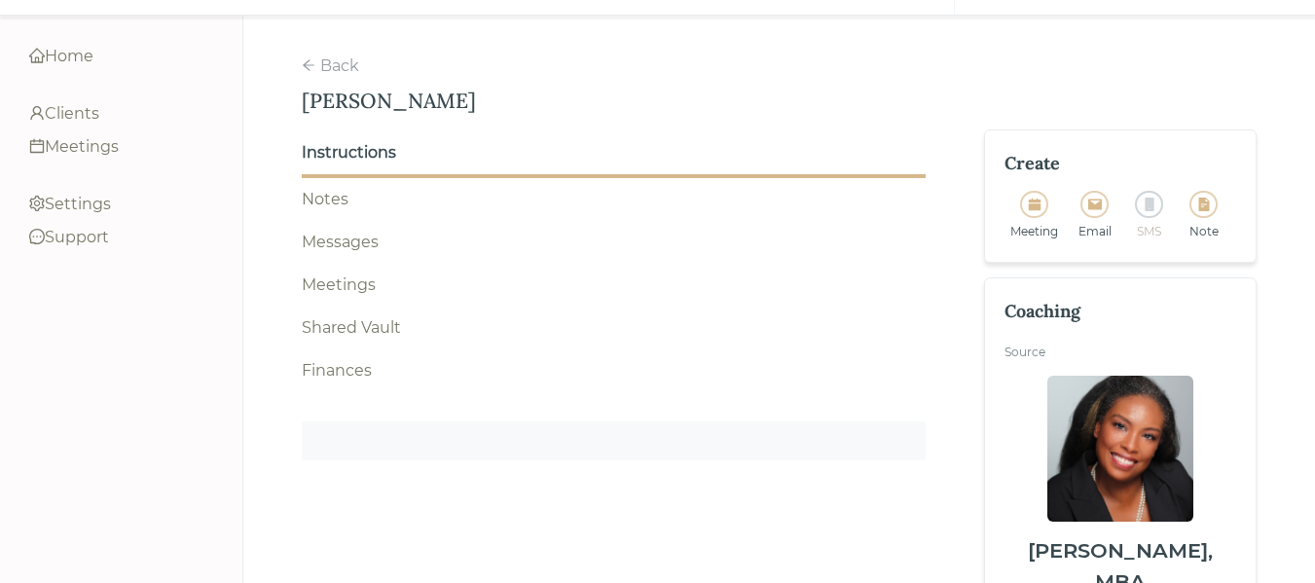
scroll to position [209, 0]
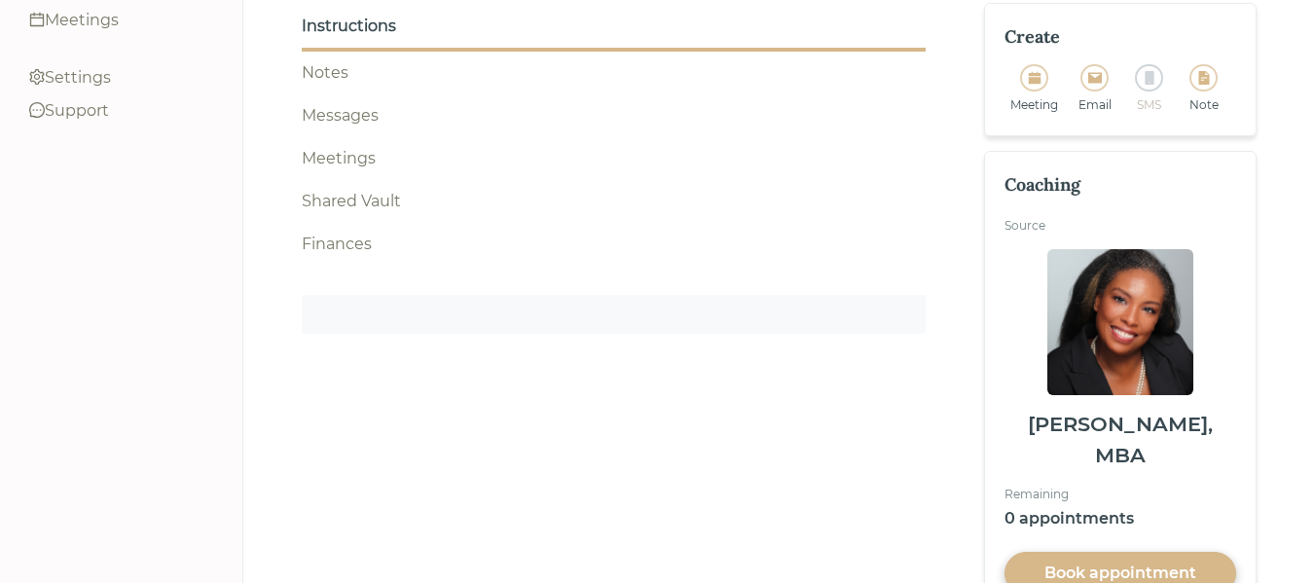
click at [337, 61] on div "Notes" at bounding box center [614, 72] width 624 height 23
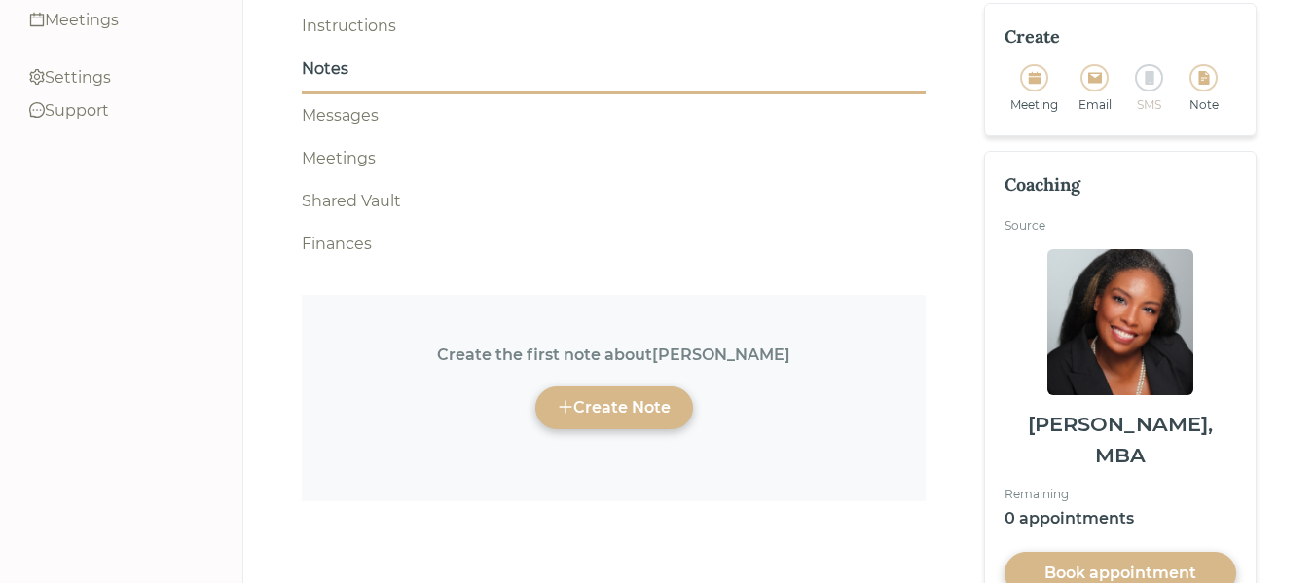
click at [601, 396] on div "Create Note" at bounding box center [614, 407] width 113 height 23
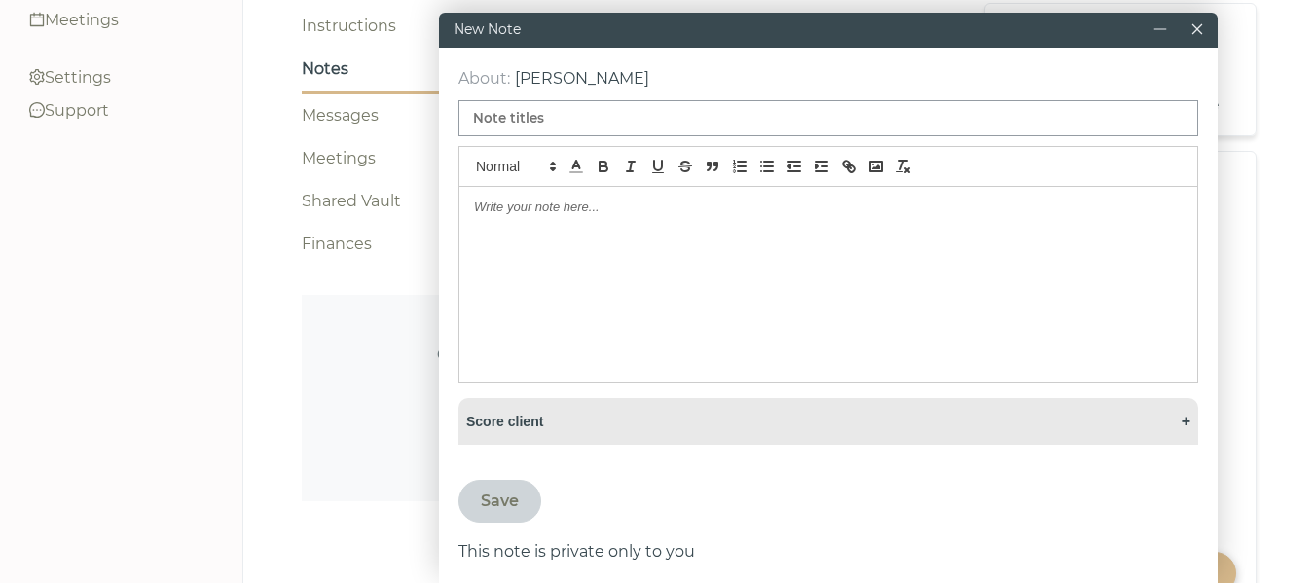
click at [552, 115] on input at bounding box center [828, 118] width 740 height 36
type input "Vetting meeting 8/25/25"
click at [507, 212] on p at bounding box center [828, 208] width 708 height 18
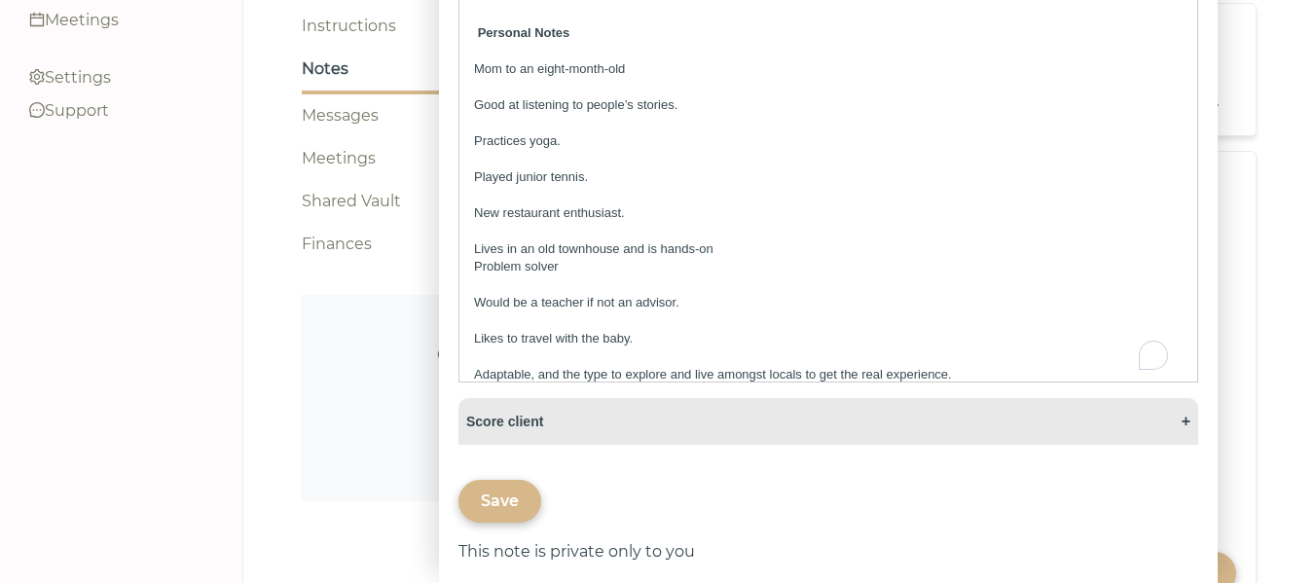
scroll to position [1973, 0]
